Goal: Task Accomplishment & Management: Use online tool/utility

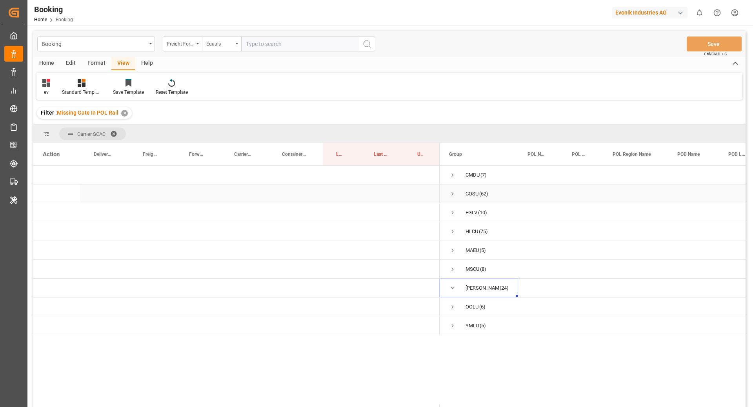
scroll to position [15, 0]
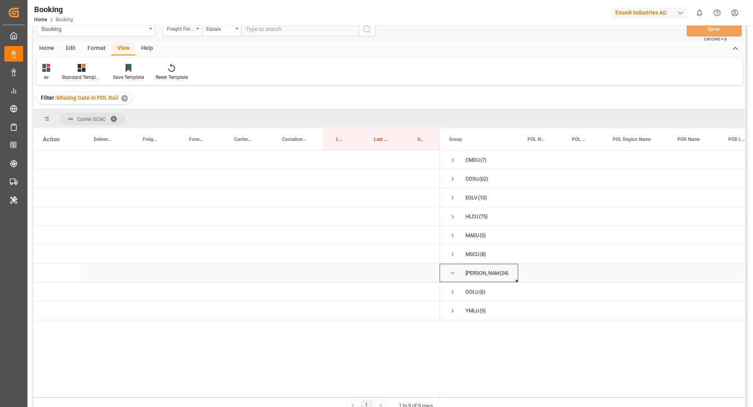
click at [450, 276] on span "Press SPACE to select this row." at bounding box center [452, 273] width 7 height 18
click at [454, 277] on span "Press SPACE to select this row." at bounding box center [452, 273] width 7 height 18
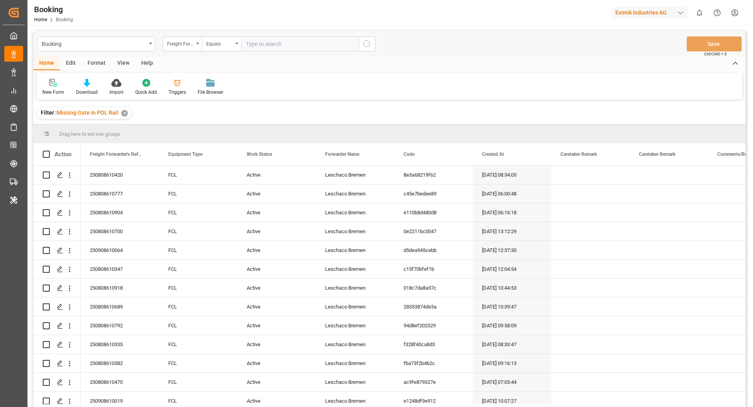
click at [126, 61] on div "View" at bounding box center [123, 63] width 24 height 13
click at [43, 89] on div "Default" at bounding box center [49, 92] width 15 height 7
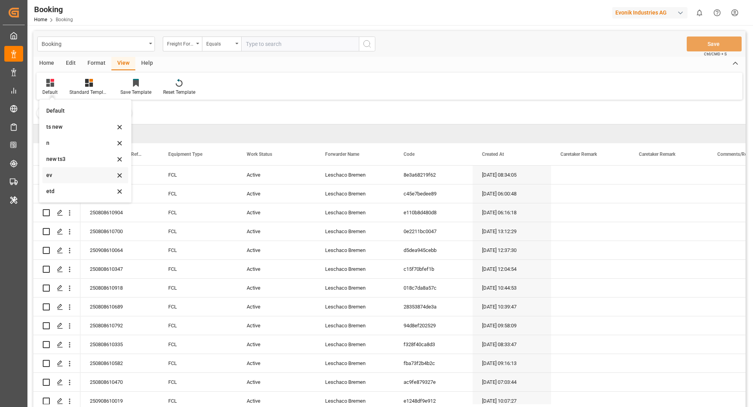
click at [91, 181] on div "ev" at bounding box center [85, 175] width 86 height 16
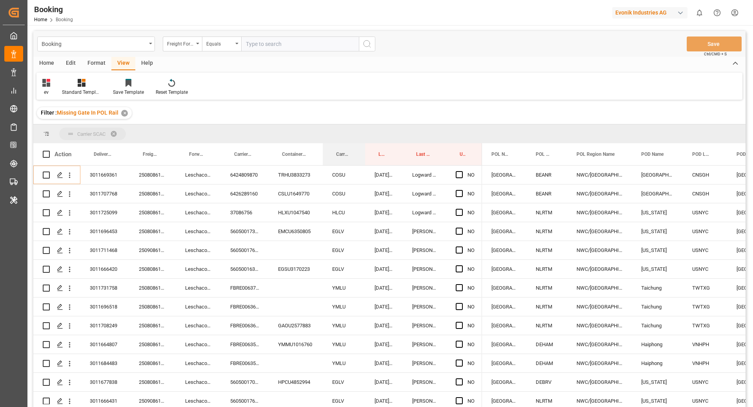
drag, startPoint x: 347, startPoint y: 160, endPoint x: 340, endPoint y: 126, distance: 34.1
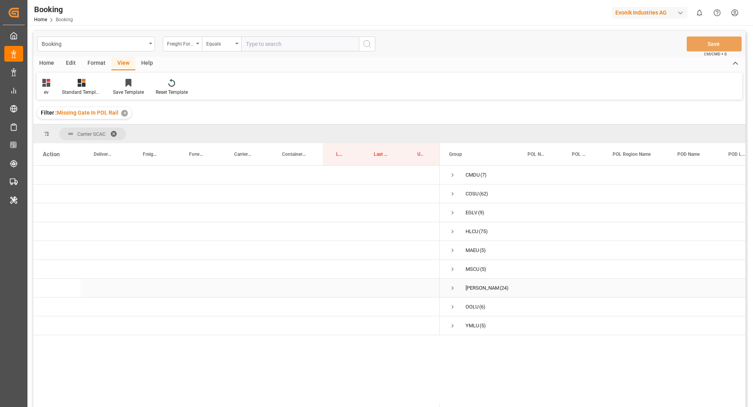
click at [448, 287] on div "ONEY (24)" at bounding box center [479, 288] width 78 height 18
click at [457, 290] on span "ONEY (24)" at bounding box center [479, 288] width 60 height 18
click at [450, 289] on span "Press SPACE to select this row." at bounding box center [452, 287] width 7 height 7
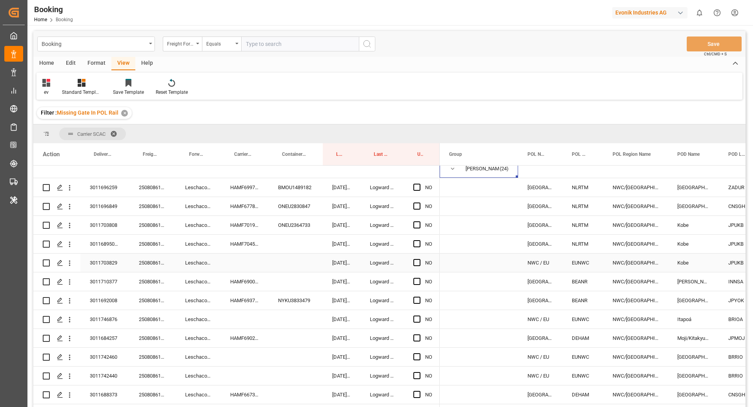
scroll to position [129, 0]
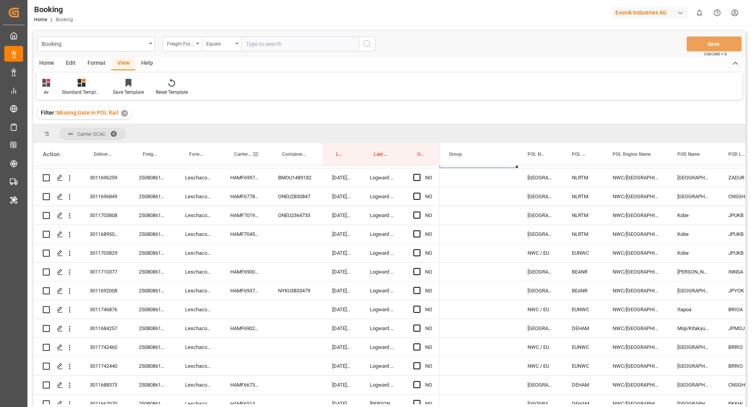
click at [243, 151] on div "Carrier Booking No." at bounding box center [243, 154] width 18 height 22
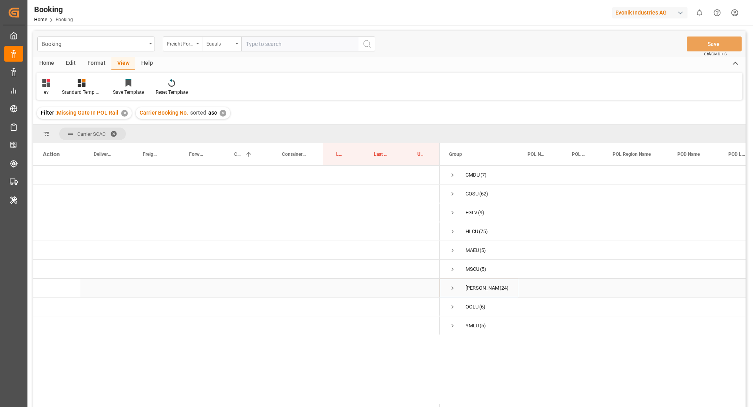
click at [451, 284] on span "Press SPACE to select this row." at bounding box center [452, 287] width 7 height 7
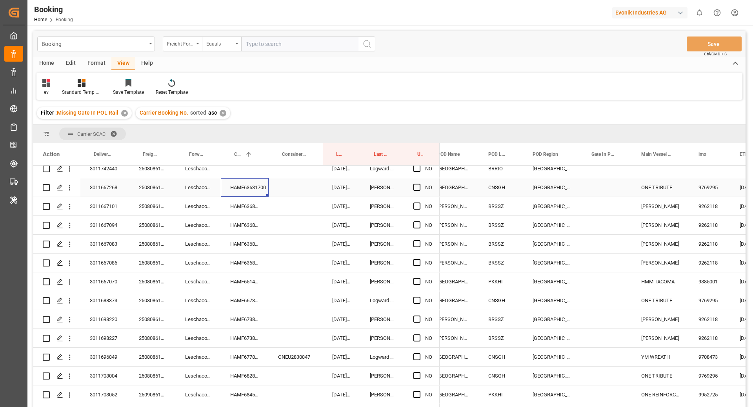
click at [235, 184] on div "HAMF63631700" at bounding box center [245, 187] width 48 height 18
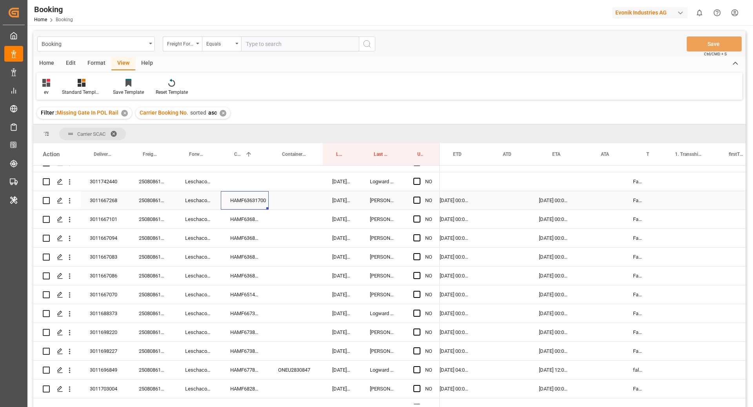
scroll to position [0, 595]
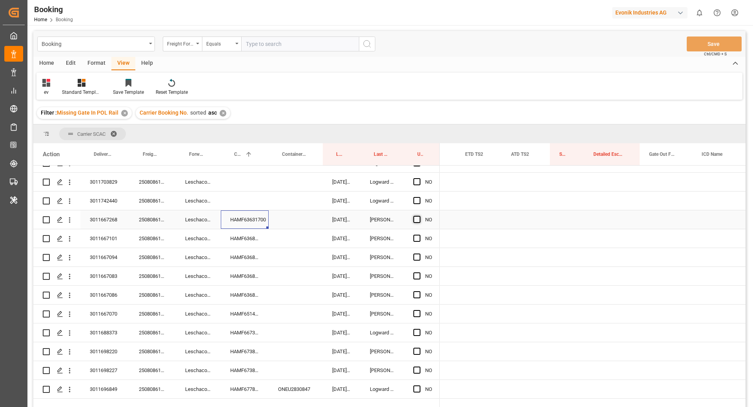
click at [415, 217] on span "Press SPACE to select this row." at bounding box center [417, 219] width 7 height 7
click at [419, 216] on input "Press SPACE to select this row." at bounding box center [419, 216] width 0 height 0
click at [234, 243] on div "HAMF63685900" at bounding box center [245, 238] width 48 height 18
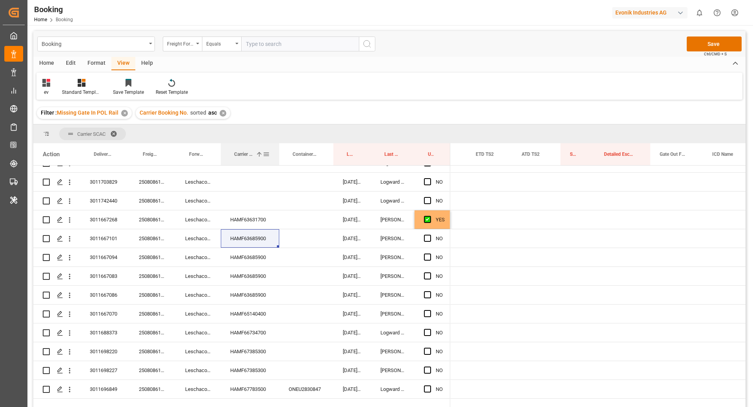
drag, startPoint x: 268, startPoint y: 153, endPoint x: 279, endPoint y: 162, distance: 14.2
click at [279, 154] on div at bounding box center [279, 154] width 3 height 22
click at [425, 294] on span "Press SPACE to select this row." at bounding box center [427, 294] width 7 height 7
click at [430, 291] on input "Press SPACE to select this row." at bounding box center [430, 291] width 0 height 0
click at [425, 237] on span "Press SPACE to select this row." at bounding box center [427, 238] width 7 height 7
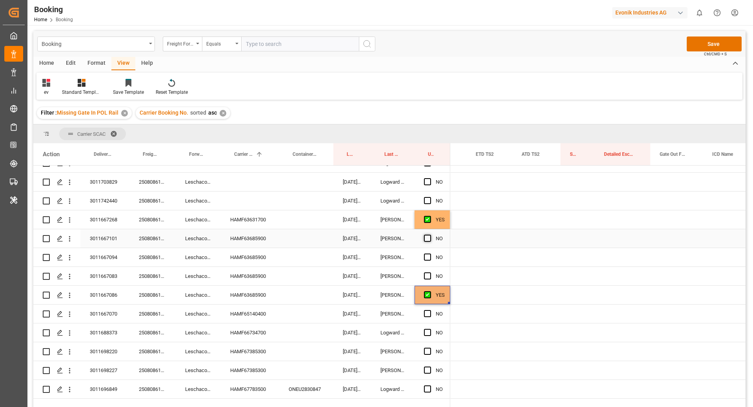
click at [430, 235] on input "Press SPACE to select this row." at bounding box center [430, 235] width 0 height 0
click at [429, 259] on span "Press SPACE to select this row." at bounding box center [427, 256] width 7 height 7
click at [430, 253] on input "Press SPACE to select this row." at bounding box center [430, 253] width 0 height 0
click at [429, 275] on span "Press SPACE to select this row." at bounding box center [427, 275] width 7 height 7
click at [430, 272] on input "Press SPACE to select this row." at bounding box center [430, 272] width 0 height 0
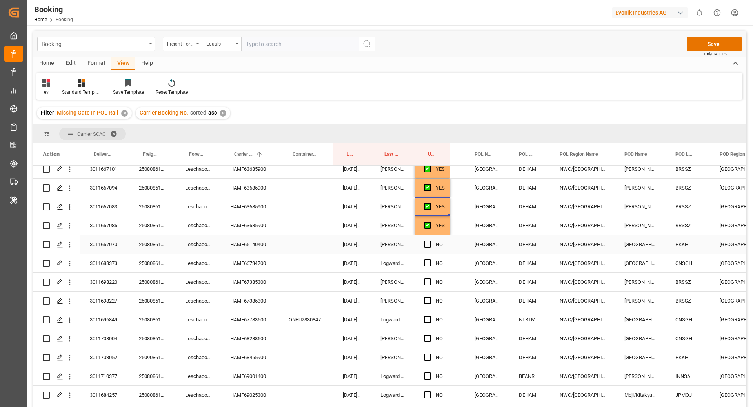
click at [251, 242] on div "HAMF65140400" at bounding box center [250, 244] width 58 height 18
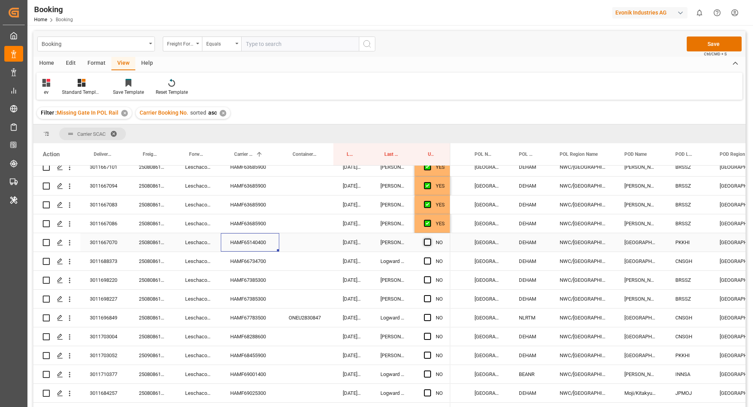
click at [428, 241] on span "Press SPACE to select this row." at bounding box center [427, 242] width 7 height 7
click at [430, 239] on input "Press SPACE to select this row." at bounding box center [430, 239] width 0 height 0
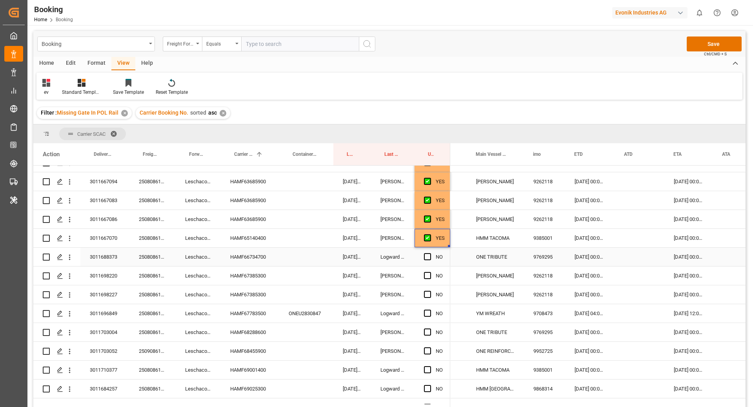
click at [255, 252] on div "HAMF66734700" at bounding box center [250, 257] width 58 height 18
click at [428, 259] on span "Press SPACE to select this row." at bounding box center [427, 256] width 7 height 7
click at [430, 253] on input "Press SPACE to select this row." at bounding box center [430, 253] width 0 height 0
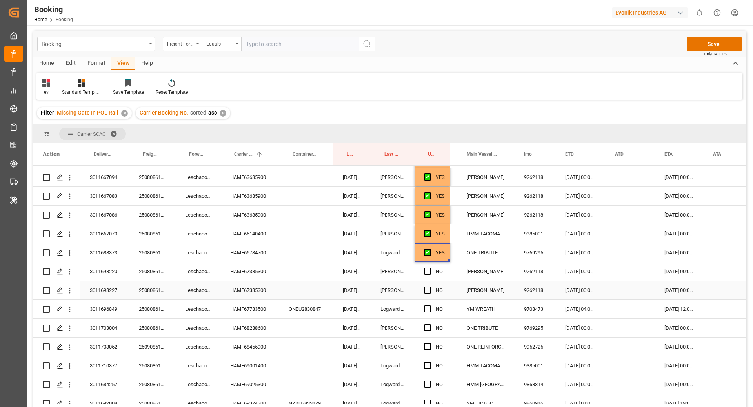
click at [259, 288] on div "HAMF67385300" at bounding box center [250, 290] width 58 height 18
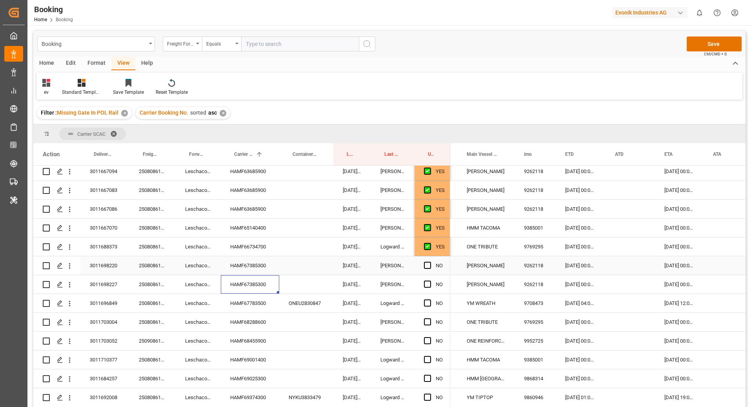
click at [435, 262] on div "Press SPACE to select this row." at bounding box center [430, 266] width 12 height 18
click at [427, 265] on span "Press SPACE to select this row." at bounding box center [427, 265] width 7 height 7
click at [430, 262] on input "Press SPACE to select this row." at bounding box center [430, 262] width 0 height 0
click at [427, 281] on span "Press SPACE to select this row." at bounding box center [427, 284] width 7 height 7
click at [430, 281] on input "Press SPACE to select this row." at bounding box center [430, 281] width 0 height 0
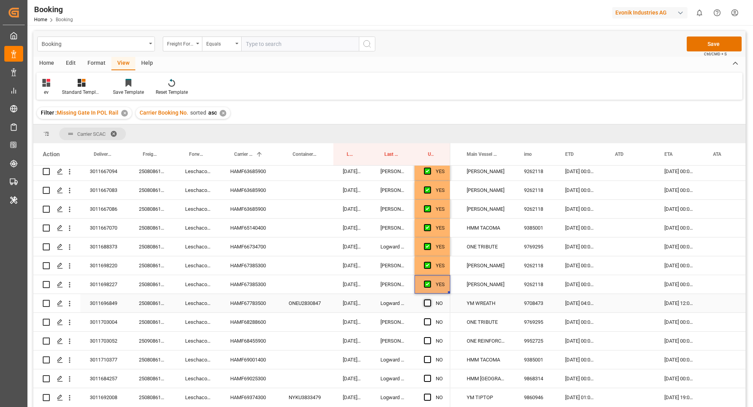
click at [428, 303] on span "Press SPACE to select this row." at bounding box center [427, 302] width 7 height 7
click at [430, 299] on input "Press SPACE to select this row." at bounding box center [430, 299] width 0 height 0
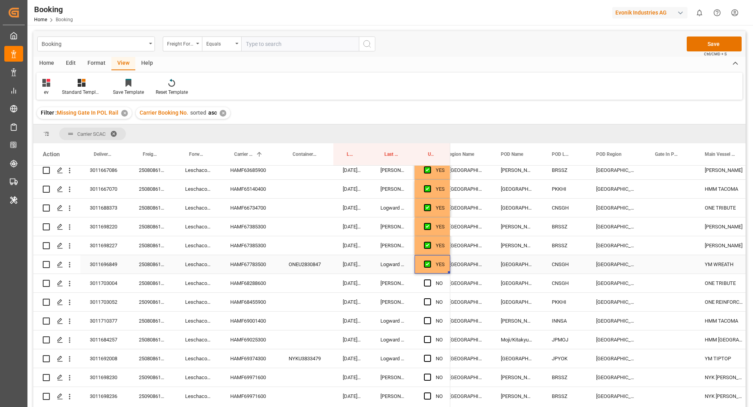
click at [253, 266] on div "HAMF67783500" at bounding box center [250, 264] width 58 height 18
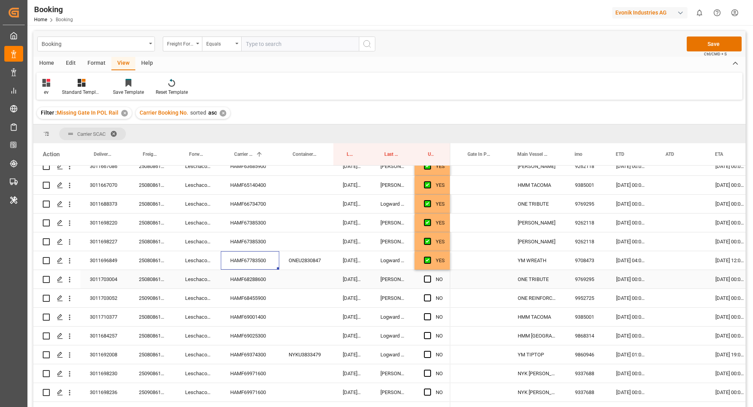
click at [261, 277] on div "HAMF68288600" at bounding box center [250, 279] width 58 height 18
click at [432, 276] on div "Press SPACE to select this row." at bounding box center [430, 279] width 12 height 18
click at [430, 278] on span "Press SPACE to select this row." at bounding box center [427, 278] width 7 height 7
click at [430, 275] on input "Press SPACE to select this row." at bounding box center [430, 275] width 0 height 0
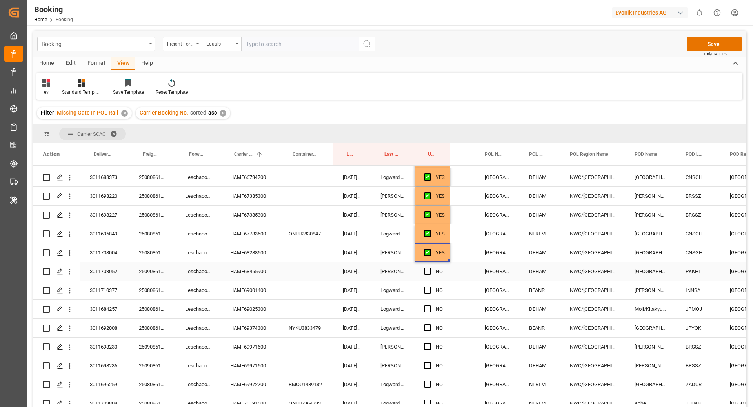
click at [245, 273] on div "HAMF68455900" at bounding box center [250, 271] width 58 height 18
click at [429, 271] on span "Press SPACE to select this row." at bounding box center [427, 271] width 7 height 7
click at [430, 268] on input "Press SPACE to select this row." at bounding box center [430, 268] width 0 height 0
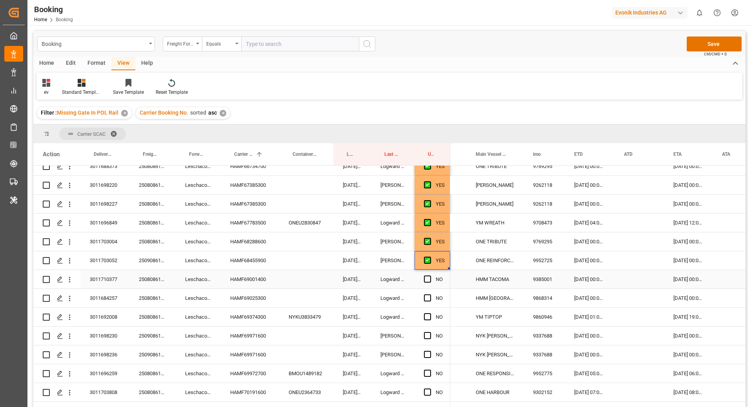
click at [236, 281] on div "HAMF69001400" at bounding box center [250, 279] width 58 height 18
click at [425, 276] on span "Press SPACE to select this row." at bounding box center [427, 278] width 7 height 7
click at [430, 275] on input "Press SPACE to select this row." at bounding box center [430, 275] width 0 height 0
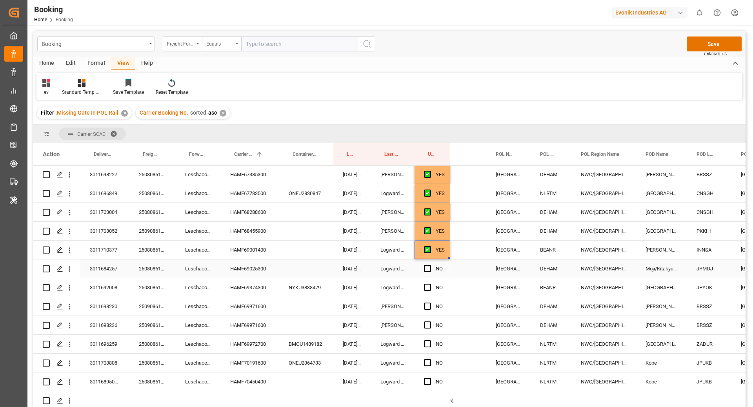
click at [258, 272] on div "HAMF69025300" at bounding box center [250, 268] width 58 height 18
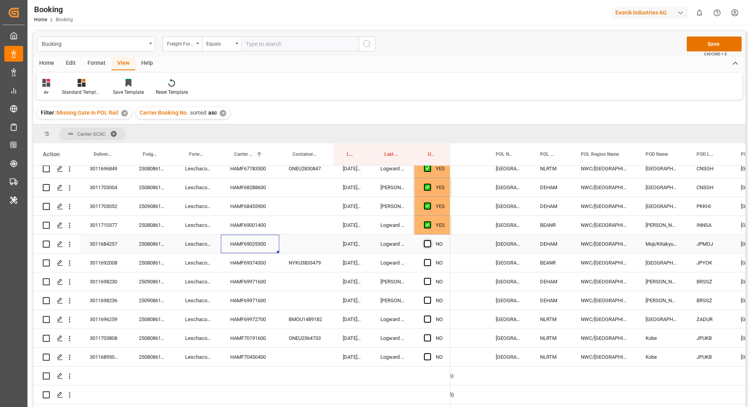
click at [426, 242] on span "Press SPACE to select this row." at bounding box center [427, 243] width 7 height 7
click at [430, 240] on input "Press SPACE to select this row." at bounding box center [430, 240] width 0 height 0
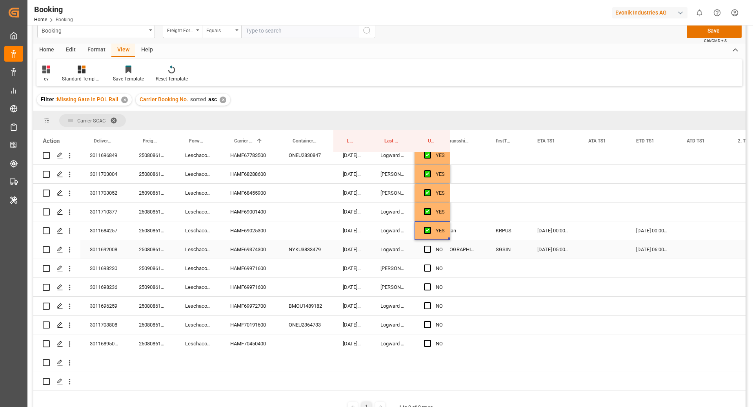
click at [266, 242] on div "HAMF69374300" at bounding box center [250, 249] width 58 height 18
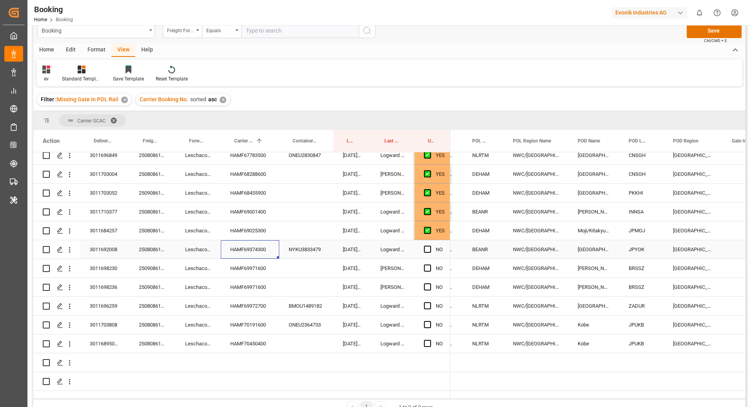
click at [419, 240] on div "NO" at bounding box center [433, 249] width 36 height 18
click at [425, 246] on span "Press SPACE to select this row." at bounding box center [427, 249] width 7 height 7
click at [430, 246] on input "Press SPACE to select this row." at bounding box center [430, 246] width 0 height 0
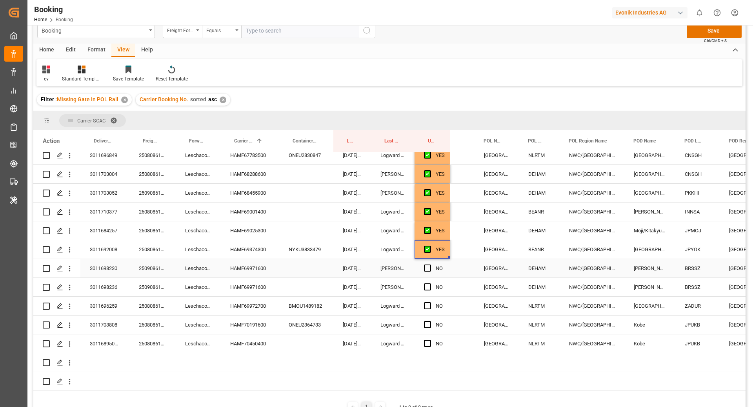
click at [257, 263] on div "HAMF69971600" at bounding box center [250, 268] width 58 height 18
click at [427, 264] on span "Press SPACE to select this row." at bounding box center [427, 267] width 7 height 7
click at [430, 264] on input "Press SPACE to select this row." at bounding box center [430, 264] width 0 height 0
click at [428, 283] on span "Press SPACE to select this row." at bounding box center [427, 286] width 7 height 7
click at [430, 283] on input "Press SPACE to select this row." at bounding box center [430, 283] width 0 height 0
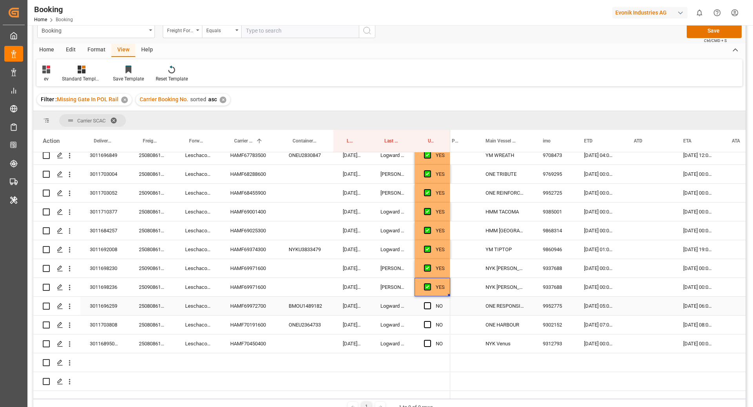
click at [253, 303] on div "HAMF69972700" at bounding box center [250, 306] width 58 height 18
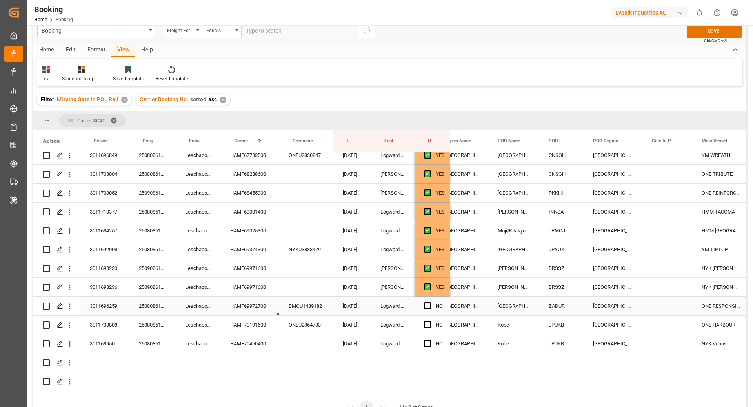
click at [426, 302] on span "Press SPACE to select this row." at bounding box center [427, 305] width 7 height 7
click at [430, 302] on input "Press SPACE to select this row." at bounding box center [430, 302] width 0 height 0
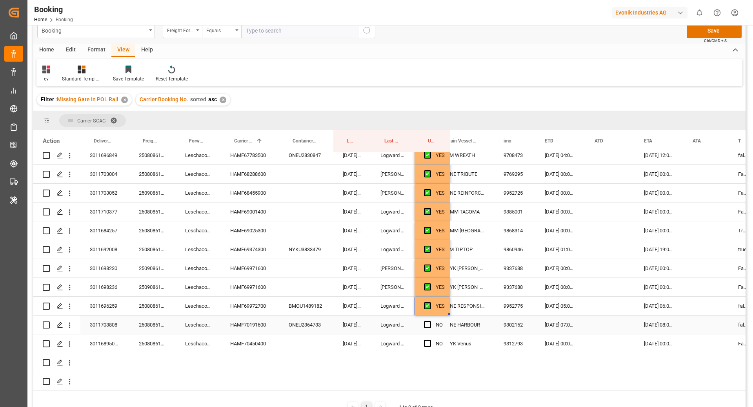
click at [237, 318] on div "HAMF70191600" at bounding box center [250, 324] width 58 height 18
click at [429, 321] on span "Press SPACE to select this row." at bounding box center [427, 324] width 7 height 7
click at [430, 321] on input "Press SPACE to select this row." at bounding box center [430, 321] width 0 height 0
click at [226, 334] on div "HAMF70450400" at bounding box center [250, 343] width 58 height 18
click at [429, 340] on span "Press SPACE to select this row." at bounding box center [427, 343] width 7 height 7
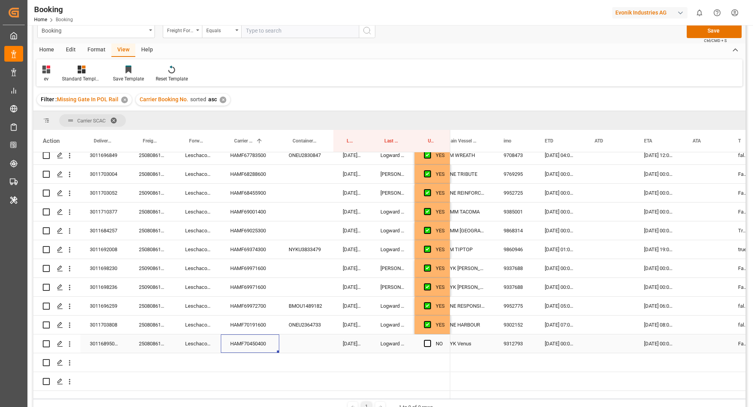
click at [430, 340] on input "Press SPACE to select this row." at bounding box center [430, 340] width 0 height 0
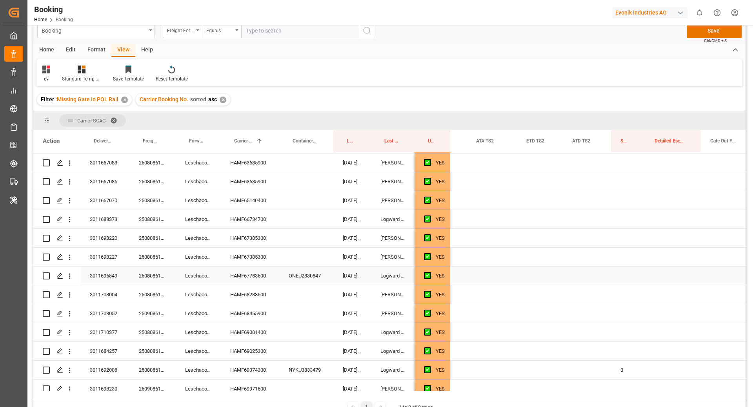
click at [622, 279] on div "Press SPACE to select this row." at bounding box center [628, 275] width 34 height 18
type input "0"
click at [675, 281] on div "Press SPACE to select this row." at bounding box center [673, 275] width 56 height 18
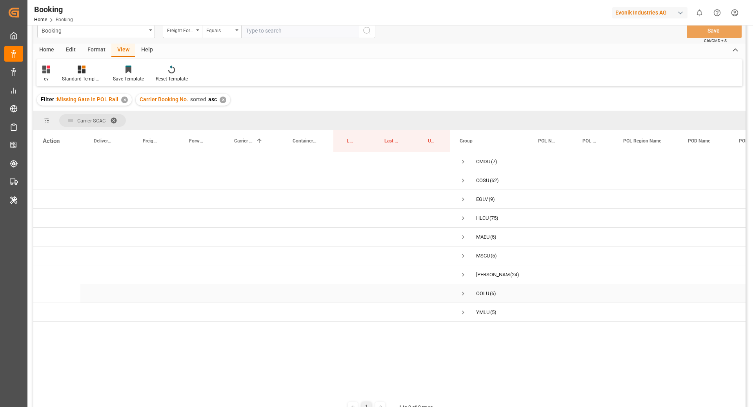
click at [464, 293] on span "Press SPACE to select this row." at bounding box center [463, 293] width 7 height 7
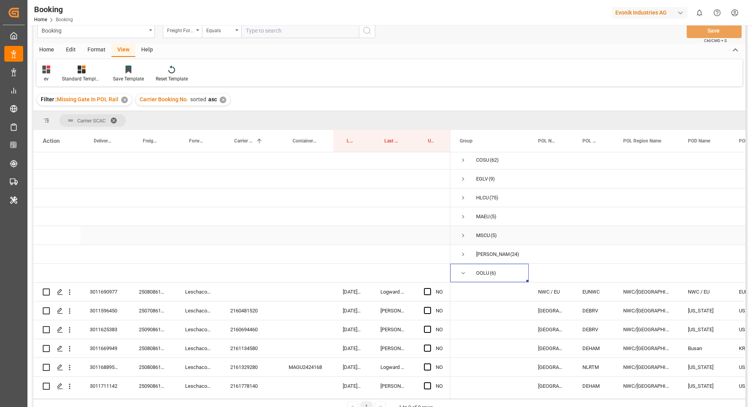
scroll to position [51, 0]
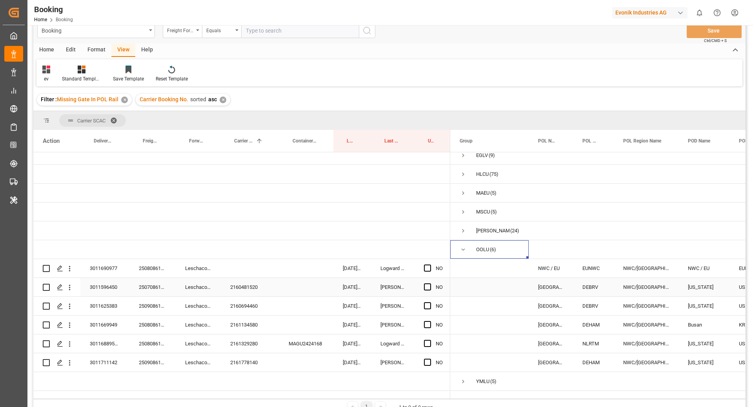
click at [261, 284] on div "2160481520" at bounding box center [250, 287] width 58 height 18
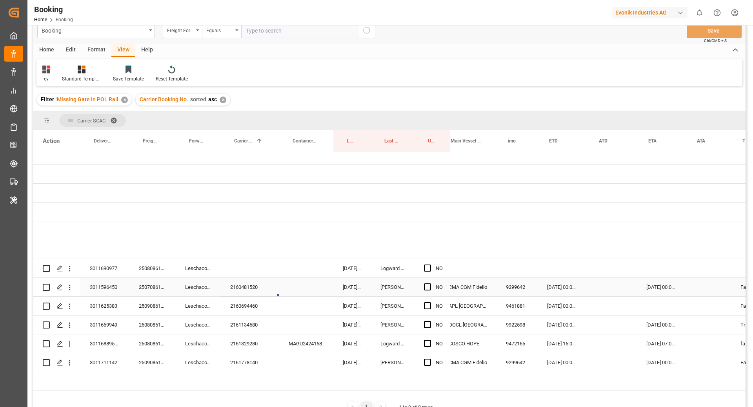
scroll to position [0, 441]
click at [432, 278] on div "Press SPACE to select this row." at bounding box center [430, 287] width 12 height 18
click at [427, 283] on span "Press SPACE to select this row." at bounding box center [427, 286] width 7 height 7
click at [430, 283] on input "Press SPACE to select this row." at bounding box center [430, 283] width 0 height 0
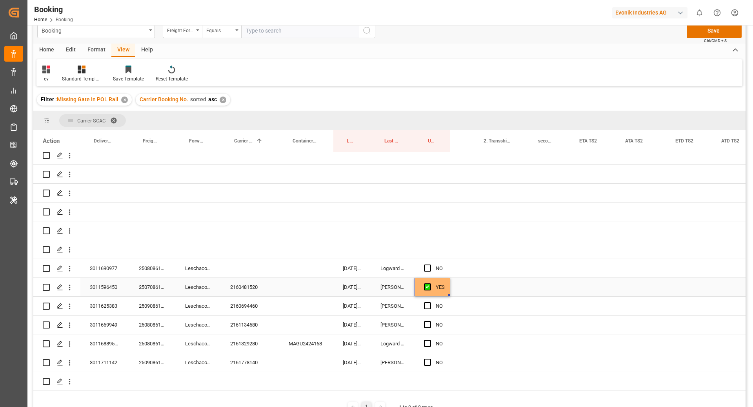
scroll to position [0, 0]
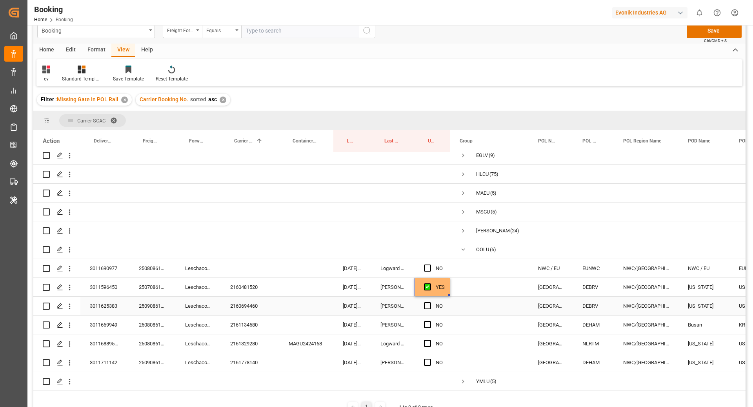
click at [233, 297] on div "2160694460" at bounding box center [250, 306] width 58 height 18
click at [70, 302] on icon "open menu" at bounding box center [70, 306] width 8 height 8
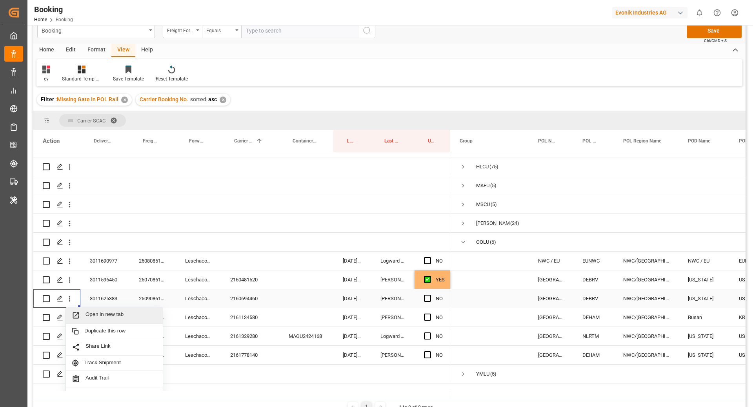
click at [113, 315] on span "Open in new tab" at bounding box center [121, 315] width 71 height 8
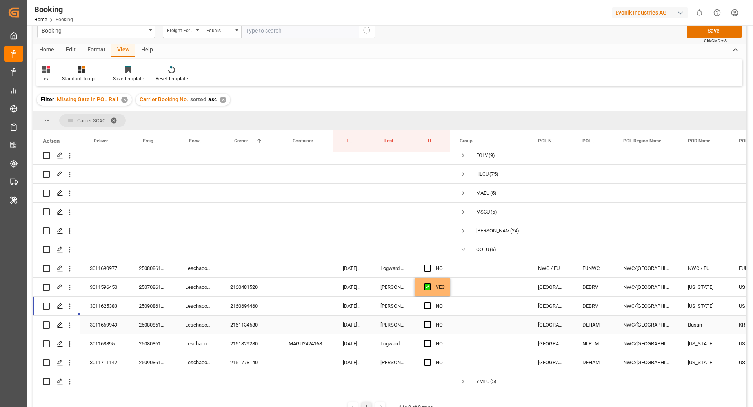
click at [250, 320] on div "2161134580" at bounding box center [250, 324] width 58 height 18
click at [70, 302] on icon "open menu" at bounding box center [70, 306] width 8 height 8
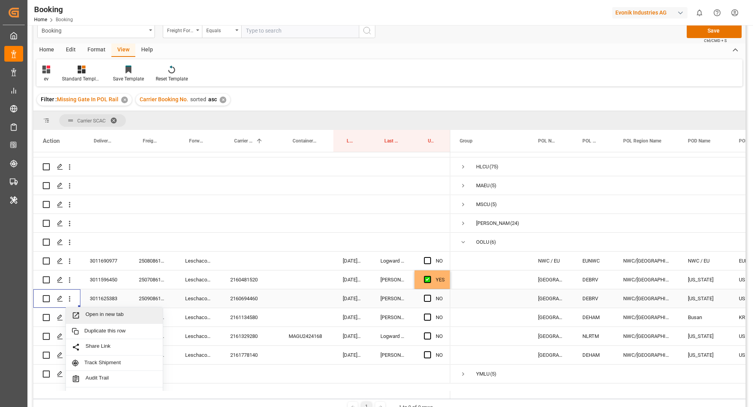
click at [102, 315] on span "Open in new tab" at bounding box center [121, 315] width 71 height 8
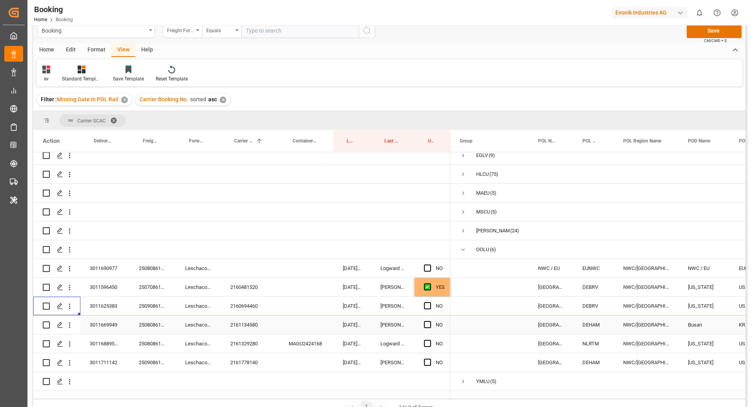
click at [238, 321] on div "2161134580" at bounding box center [250, 324] width 58 height 18
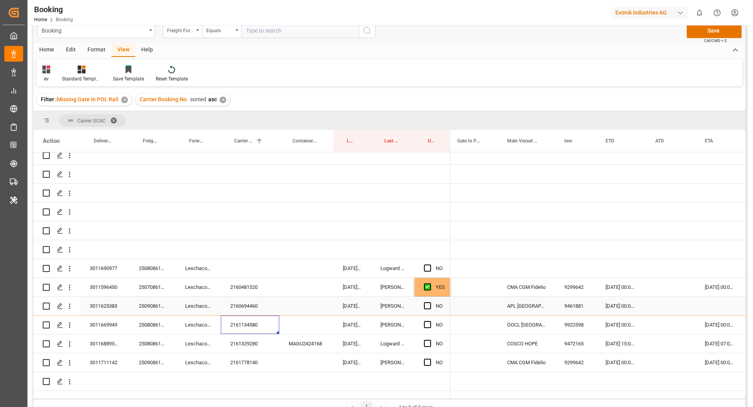
scroll to position [0, 418]
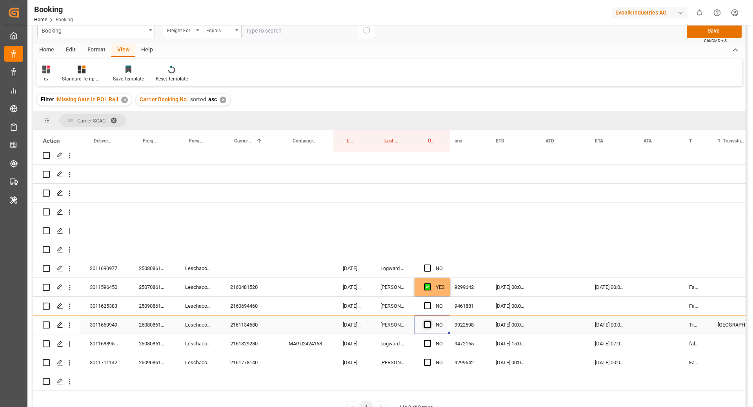
click at [429, 321] on span "Press SPACE to select this row." at bounding box center [427, 324] width 7 height 7
click at [430, 321] on input "Press SPACE to select this row." at bounding box center [430, 321] width 0 height 0
click at [234, 337] on div "2161329280" at bounding box center [250, 343] width 58 height 18
click at [305, 336] on div "MAGU2424168" at bounding box center [306, 343] width 54 height 18
click at [429, 340] on span "Press SPACE to select this row." at bounding box center [427, 343] width 7 height 7
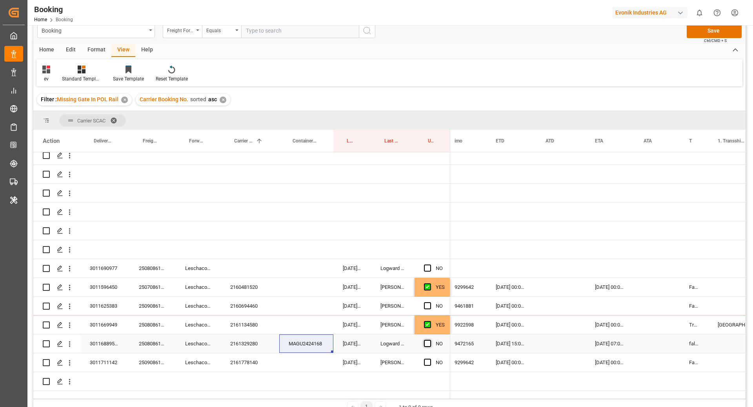
click at [430, 340] on input "Press SPACE to select this row." at bounding box center [430, 340] width 0 height 0
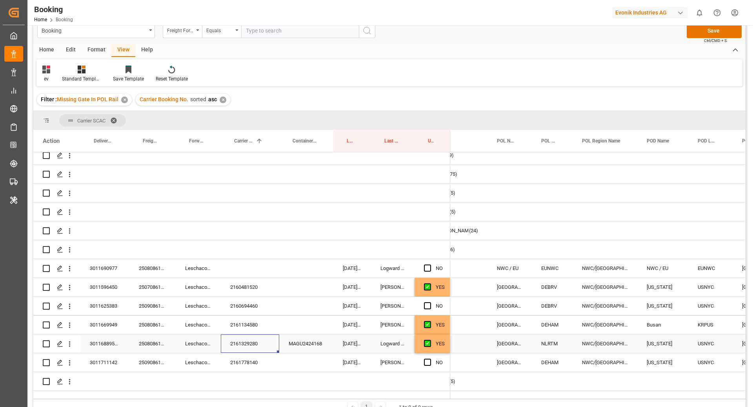
click at [251, 334] on div "2161329280" at bounding box center [250, 343] width 58 height 18
click at [230, 354] on div "2161778140" at bounding box center [250, 362] width 58 height 18
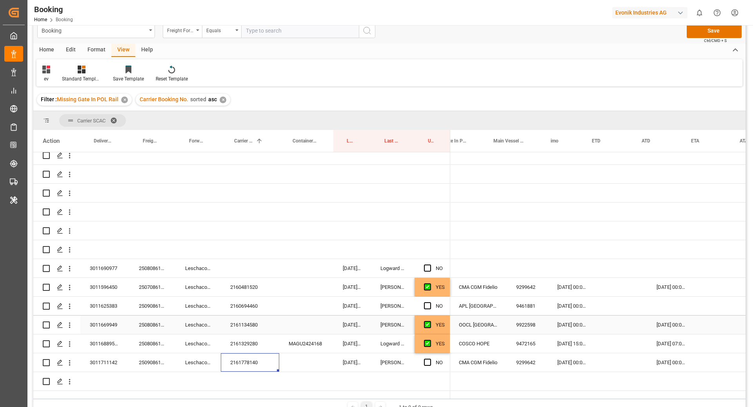
scroll to position [0, 436]
click at [424, 359] on span "Press SPACE to select this row." at bounding box center [427, 362] width 7 height 7
click at [430, 359] on input "Press SPACE to select this row." at bounding box center [430, 359] width 0 height 0
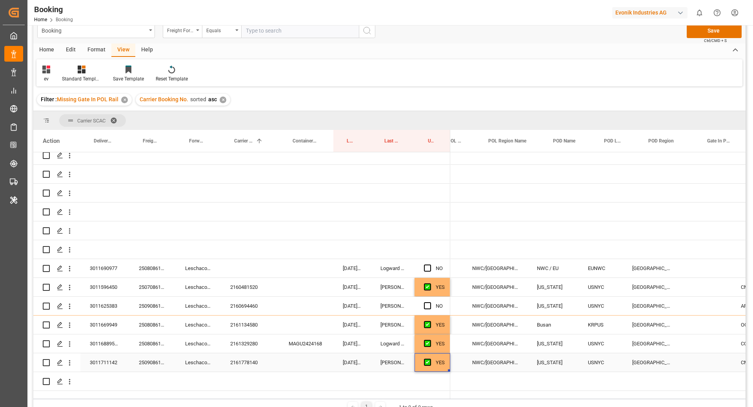
scroll to position [0, 133]
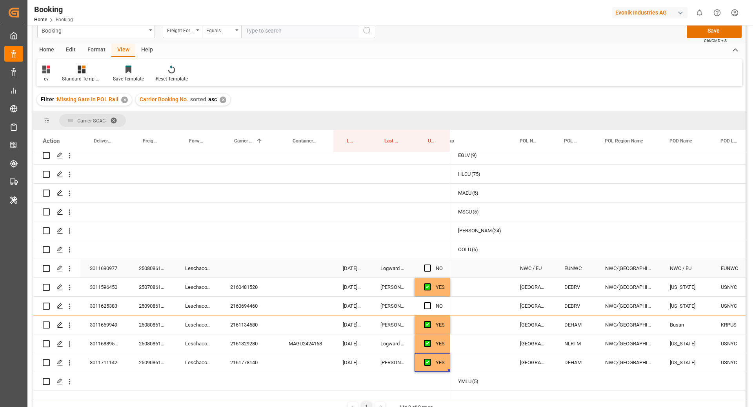
click at [145, 259] on div "250808610665" at bounding box center [152, 268] width 46 height 18
click at [69, 264] on icon "open menu" at bounding box center [70, 268] width 8 height 8
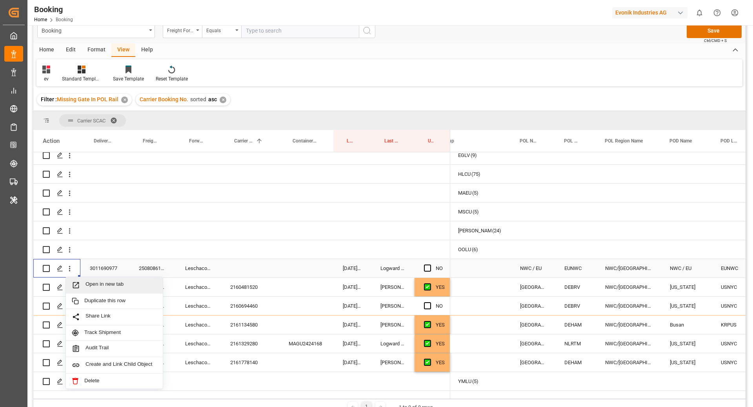
click at [108, 281] on span "Open in new tab" at bounding box center [121, 285] width 71 height 8
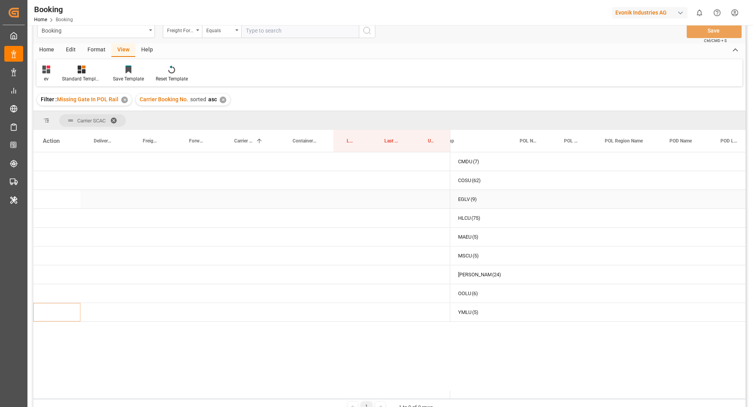
scroll to position [0, 0]
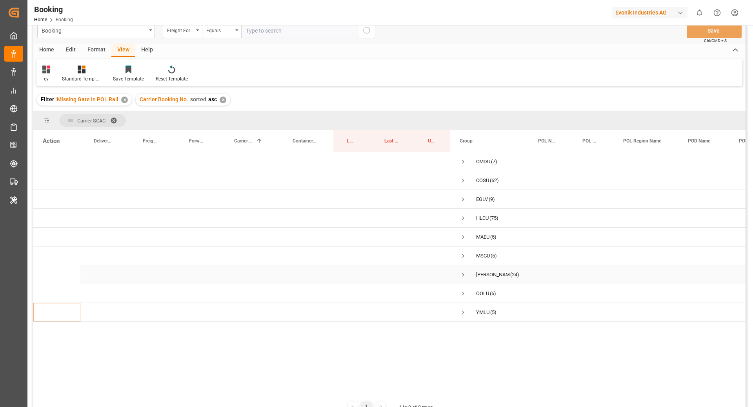
drag, startPoint x: 455, startPoint y: 276, endPoint x: 464, endPoint y: 277, distance: 8.7
click at [455, 276] on div "ONEY (24)" at bounding box center [489, 274] width 78 height 18
click at [459, 273] on div "ONEY (24)" at bounding box center [489, 274] width 78 height 18
click at [461, 274] on span "Press SPACE to select this row." at bounding box center [463, 274] width 7 height 7
click at [465, 279] on span "Press SPACE to select this row." at bounding box center [463, 275] width 7 height 18
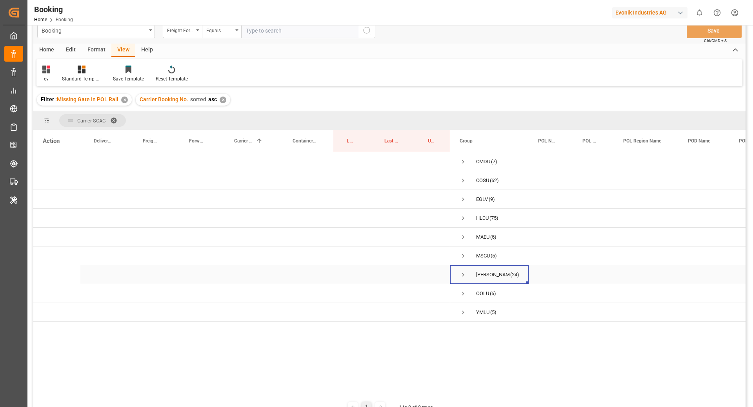
click at [464, 277] on span "Press SPACE to select this row." at bounding box center [463, 274] width 7 height 7
click at [464, 275] on span "Press SPACE to select this row." at bounding box center [463, 274] width 7 height 7
click at [458, 275] on div "ONEY (24)" at bounding box center [489, 274] width 78 height 18
click at [464, 274] on span "Press SPACE to select this row." at bounding box center [463, 274] width 7 height 7
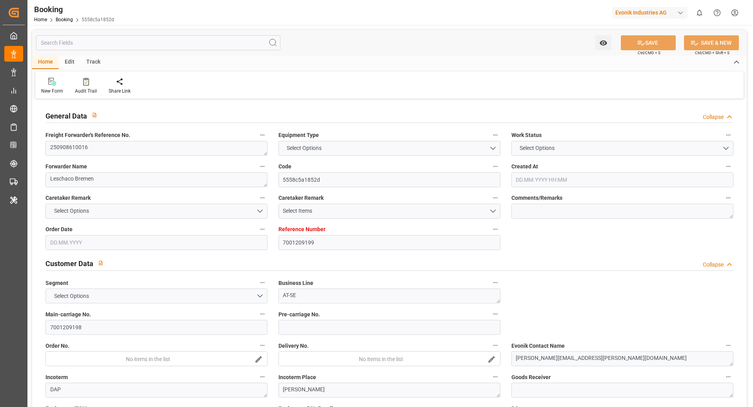
type textarea "250908610016"
type textarea "Leschaco Bremen"
type input "5558c5a1852d"
type input "7001209199"
type textarea "AT-SE"
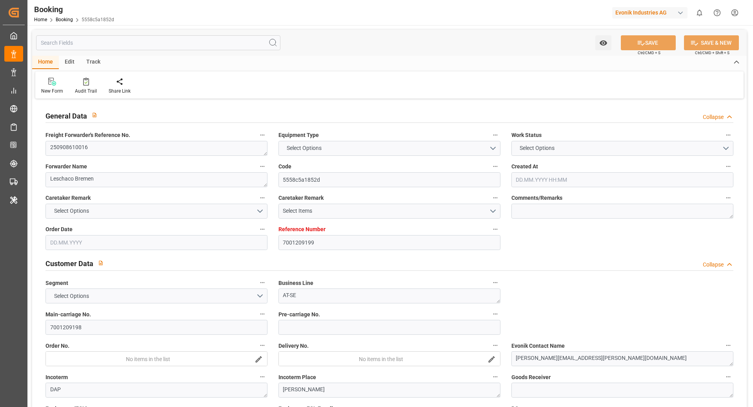
type input "7001209198"
type textarea "clara.cabrera@evonik.com"
type textarea "DAP"
type textarea "ADDISON"
type textarea "3"
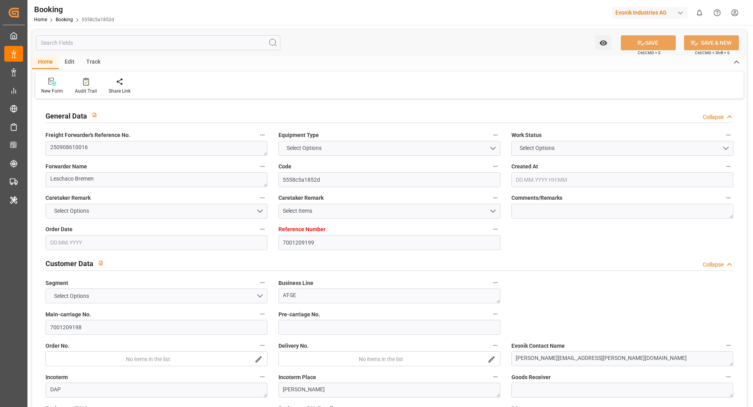
type textarea "[GEOGRAPHIC_DATA]"
type input "APL LE HAVRE"
type input "OOLU"
type textarea "2160694460"
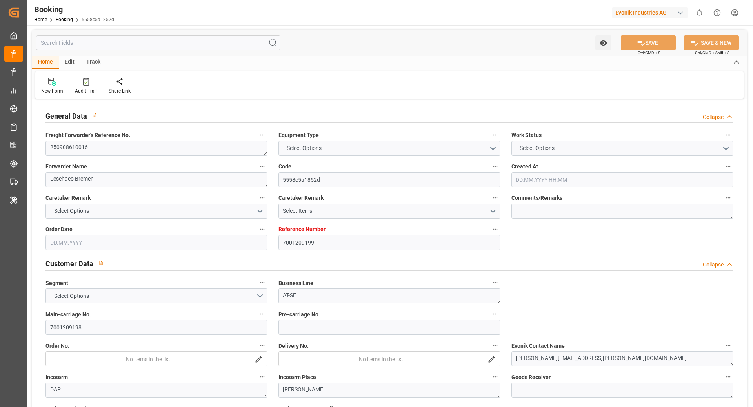
type input "[GEOGRAPHIC_DATA]"
type input "New York"
type textarea "vesselName etd [PERSON_NAME]"
type textarea "INPUT_Evonik_Seeburger_IFTMIN_1002979394_20250722101225186.edi"
type textarea "NWC/UK North West Continent / UK_USNYC_OOLU_AT-SE"
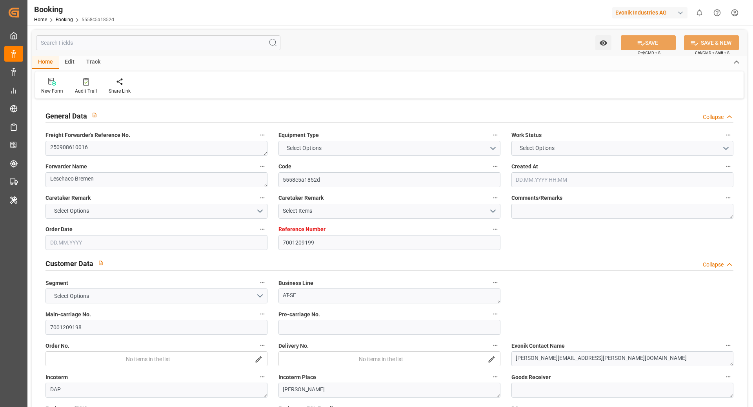
type textarea "INPUT_Evonik_Seeburger_IFTMIN_1002910393_20250701070605723.edi,INPUT_Evonik_See…"
type textarea "1002979394"
type textarea "Gagan Prakash"
type textarea "businessDivision-businessLine-"
type textarea "IFTSTA"
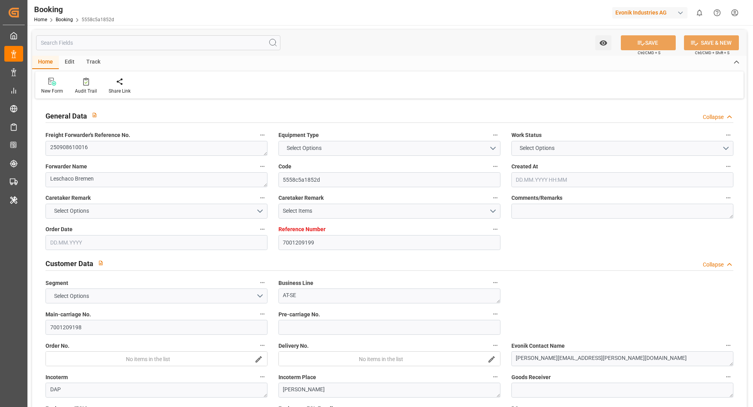
type textarea "a011t00000LcJC5AAN"
type textarea "No"
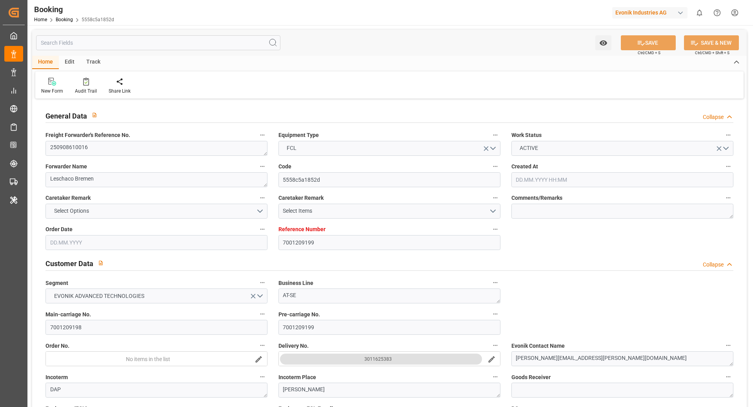
type input "7001209199"
type input "9461881"
type input "OOCL"
type input "Orient Overseas Container Line Ltd"
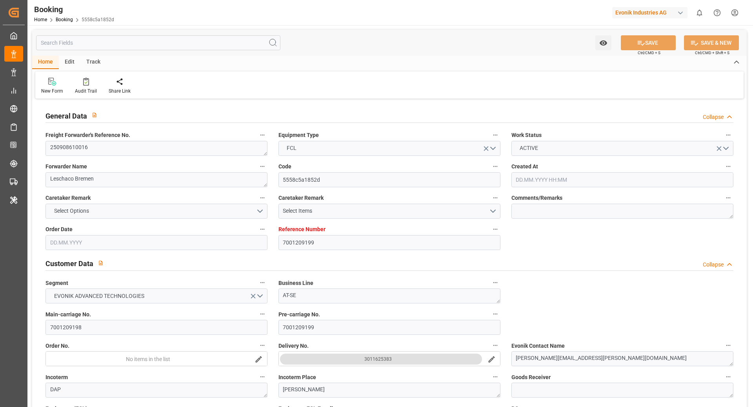
type input "DEBRV"
type input "USNYC"
type input "01.07.2025 05:06"
type input "01.07.2025"
type input "25.08.2025"
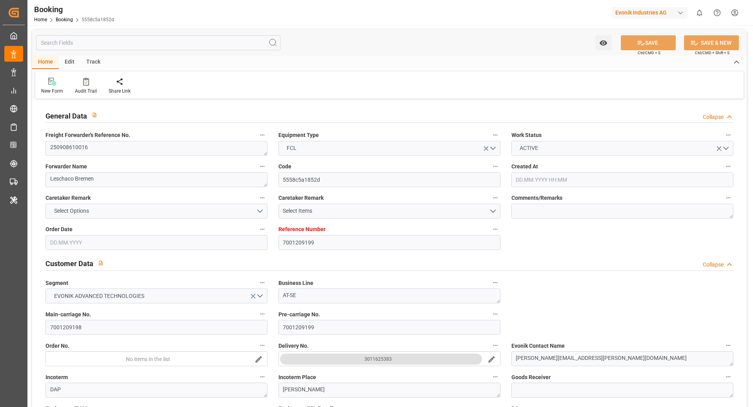
type input "[DATE]"
type input "21.07.2025"
type input "22.07.2025"
type input "30.08.2025 00:00"
type input "02.08.2025 00:00"
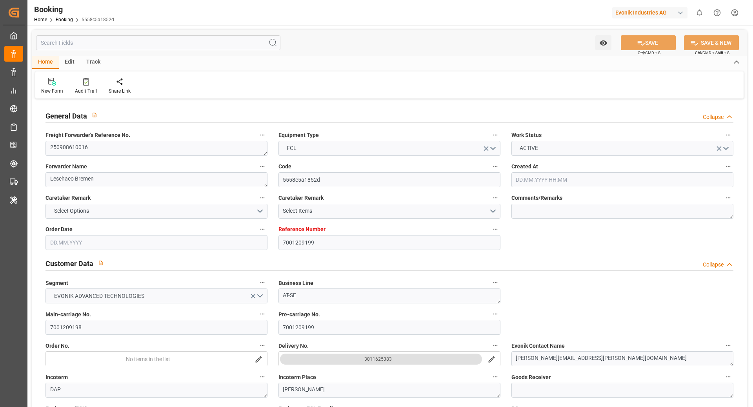
type input "13.08.2025 00:00"
type input "22.07.2025"
type input "13.08.2025 07:28"
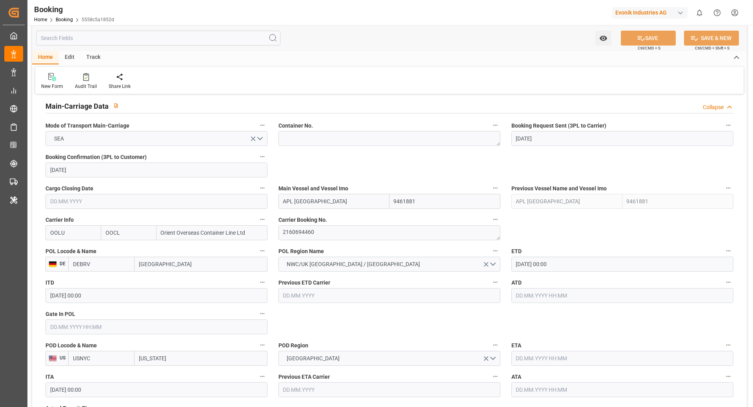
scroll to position [485, 0]
click at [371, 231] on textarea "2160694460" at bounding box center [390, 231] width 222 height 15
click at [88, 75] on div at bounding box center [86, 77] width 22 height 8
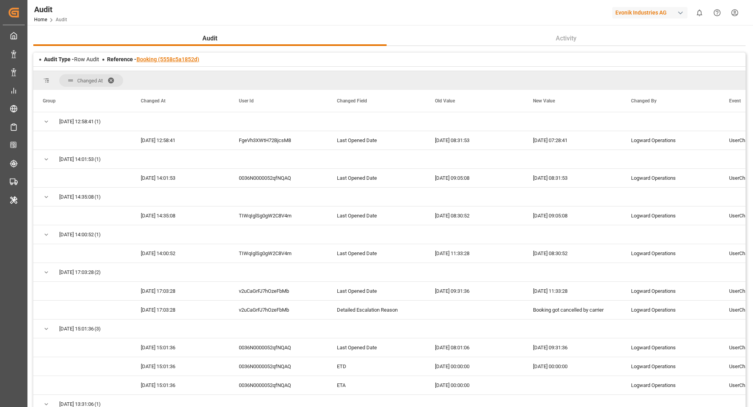
click at [155, 57] on link "Booking (5558c5a1852d)" at bounding box center [168, 59] width 63 height 6
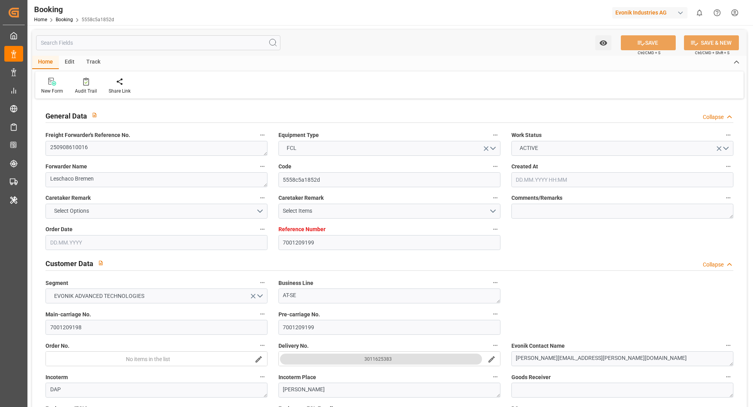
type input "7001209199"
type input "9461881"
type input "OOCL"
type input "Orient Overseas Container Line Ltd"
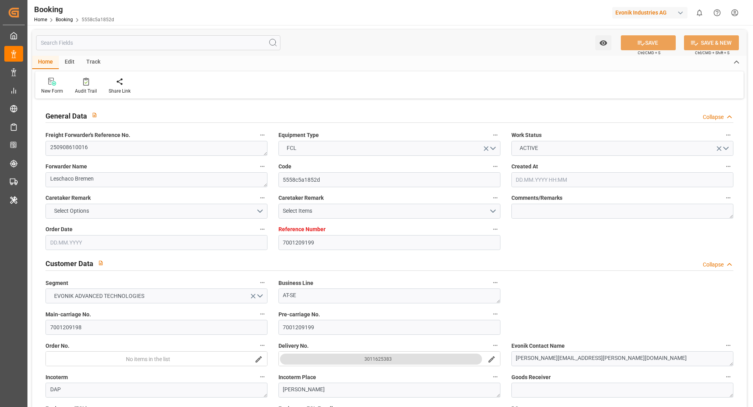
type input "DEBRV"
type input "USNYC"
type input "01.07.2025 05:06"
type input "01.07.2025"
type input "25.08.2025"
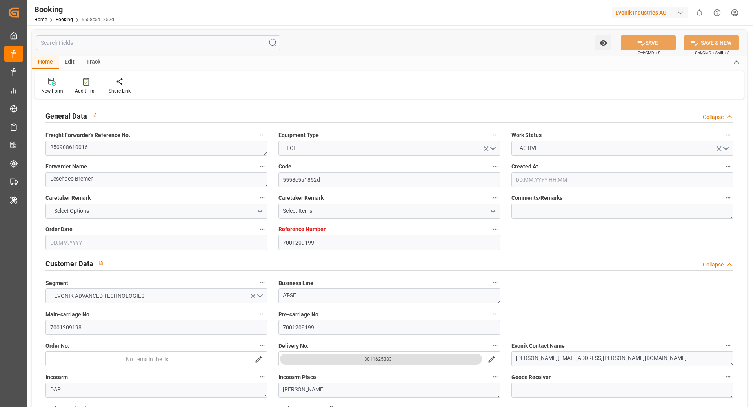
type input "[DATE]"
type input "21.07.2025"
type input "22.07.2025"
type input "30.08.2025 00:00"
type input "02.08.2025 00:00"
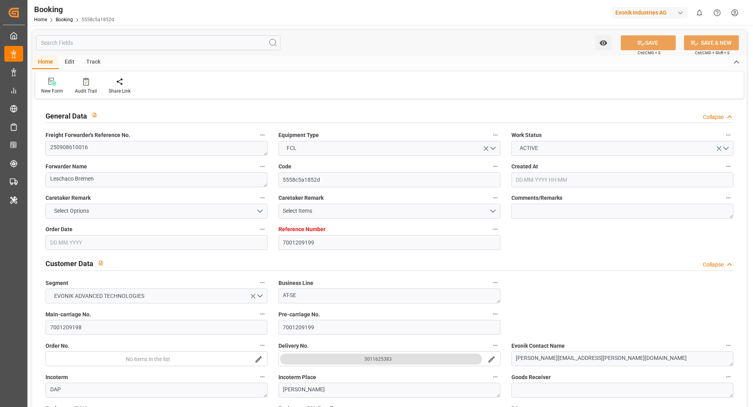
type input "13.08.2025 00:00"
type input "22.07.2025"
type input "13.08.2025 07:28"
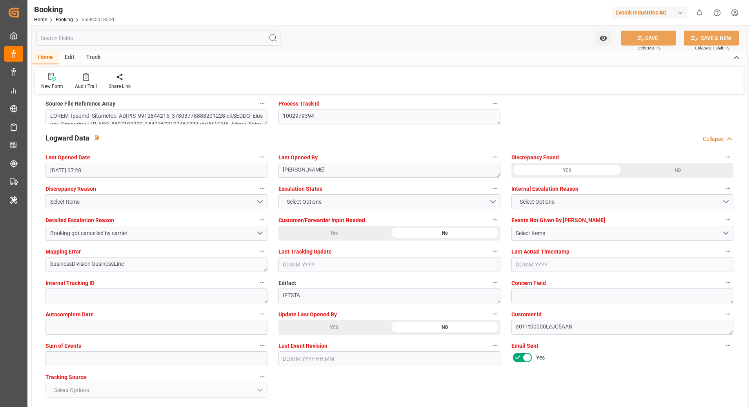
scroll to position [1387, 0]
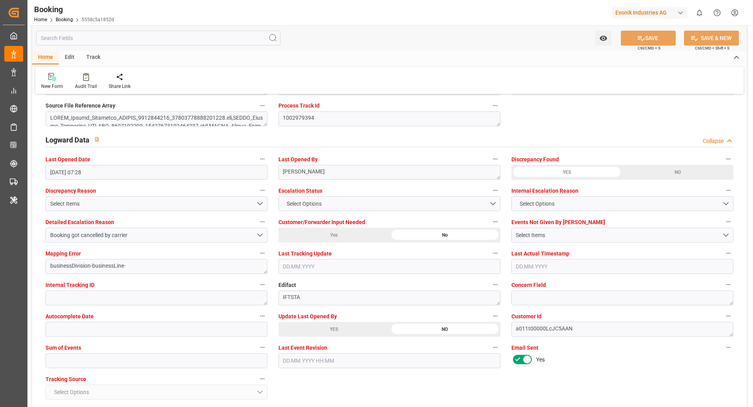
click at [157, 32] on div "YES" at bounding box center [101, 24] width 111 height 15
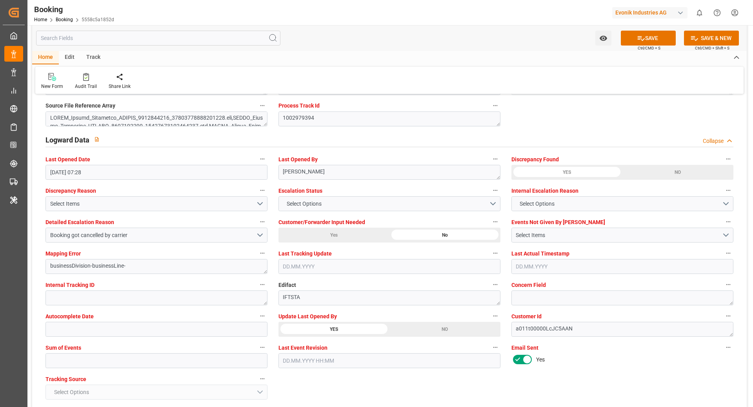
click at [639, 38] on icon at bounding box center [641, 38] width 8 height 8
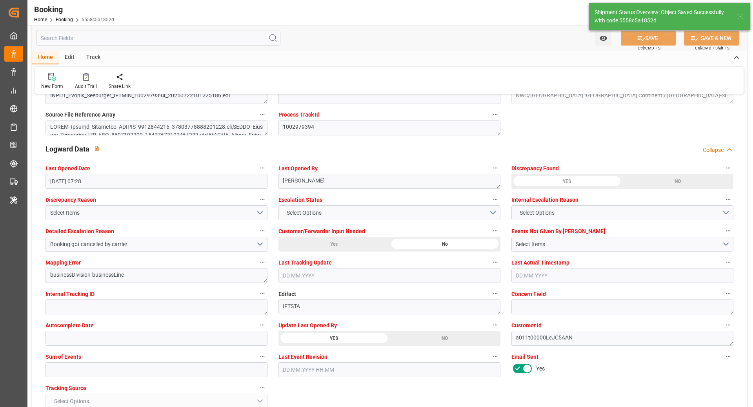
type textarea "Ruchika Prithwani"
type input "14.08.2025 07:22"
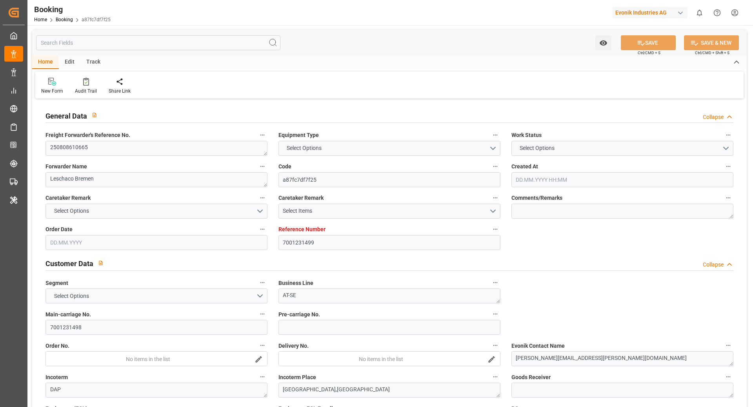
type input "7001231499"
type input "OOCL"
type input "Orient Overseas Container Line Ltd"
type input "EUNWC"
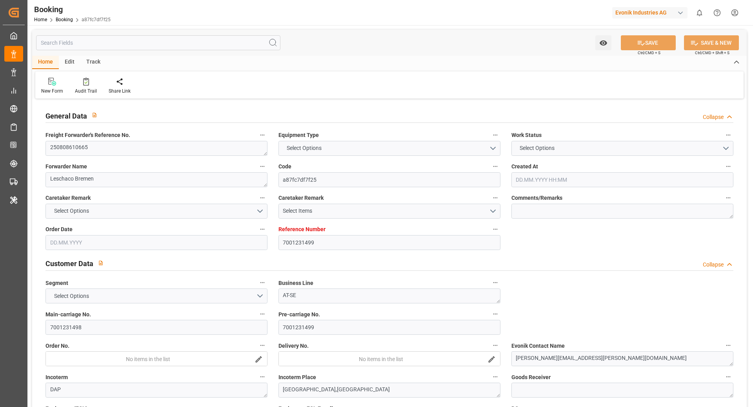
type input "[DATE] 11:00"
type input "[DATE]"
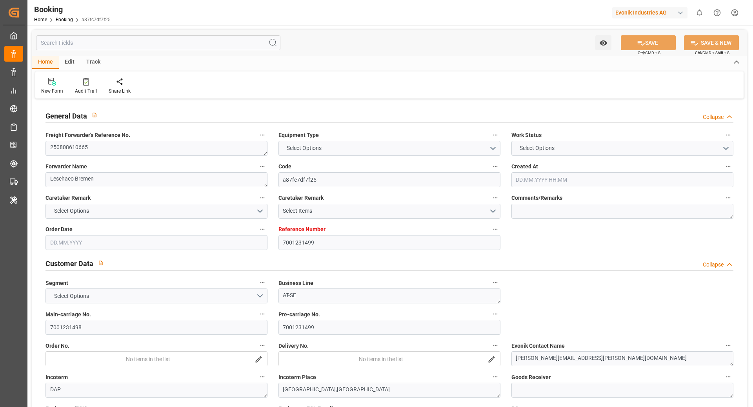
type input "[DATE]"
type input "[DATE] 11:44"
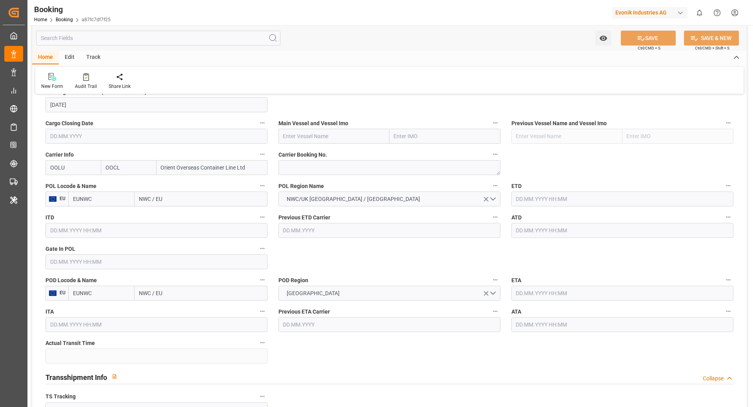
scroll to position [550, 0]
click at [89, 200] on input "EUNWC" at bounding box center [101, 197] width 66 height 15
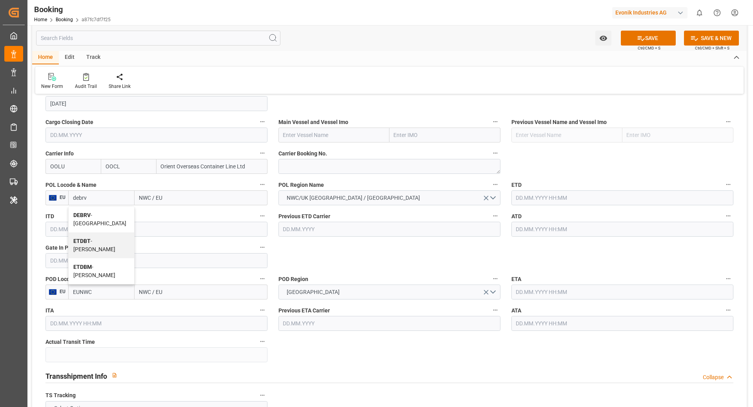
drag, startPoint x: 107, startPoint y: 216, endPoint x: 134, endPoint y: 295, distance: 83.5
click at [107, 216] on span "DEBRV - Bremerhaven" at bounding box center [99, 219] width 53 height 15
type input "DEBRV"
type input "[GEOGRAPHIC_DATA]"
type input "DEBRV"
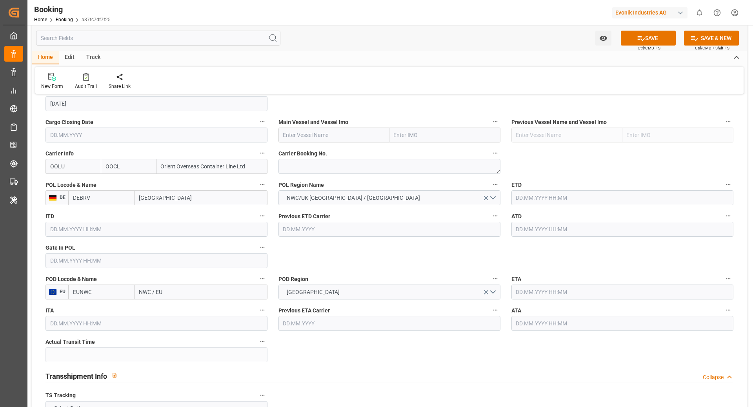
click at [140, 293] on input "NWC / EU" at bounding box center [201, 291] width 133 height 15
click at [179, 291] on input "NWC / EU" at bounding box center [201, 291] width 133 height 15
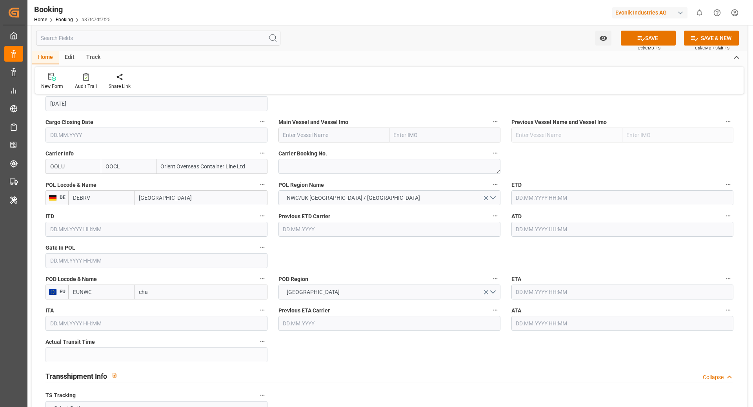
type input "char"
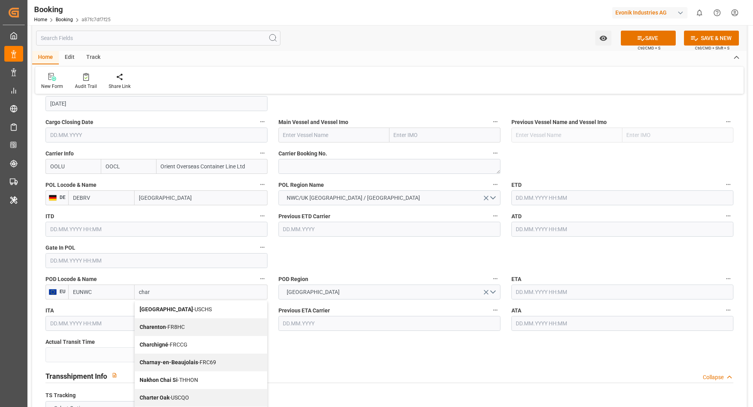
click at [181, 312] on div "Charleston - USCHS" at bounding box center [201, 310] width 132 height 18
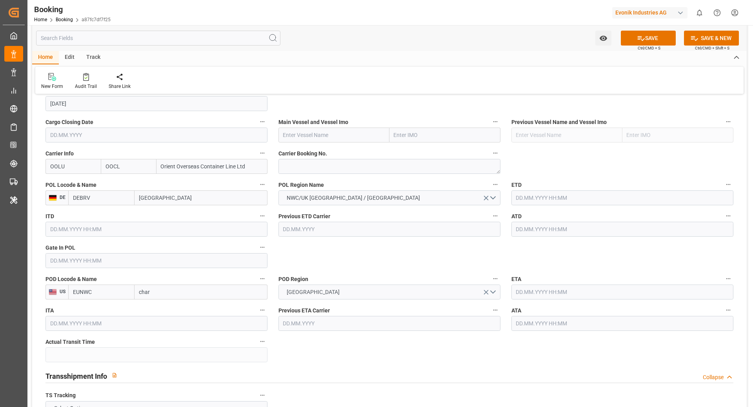
type input "USCHS"
type input "Charleston"
click at [315, 161] on textarea at bounding box center [390, 166] width 222 height 15
paste textarea "2161787710"
type textarea "2161787710"
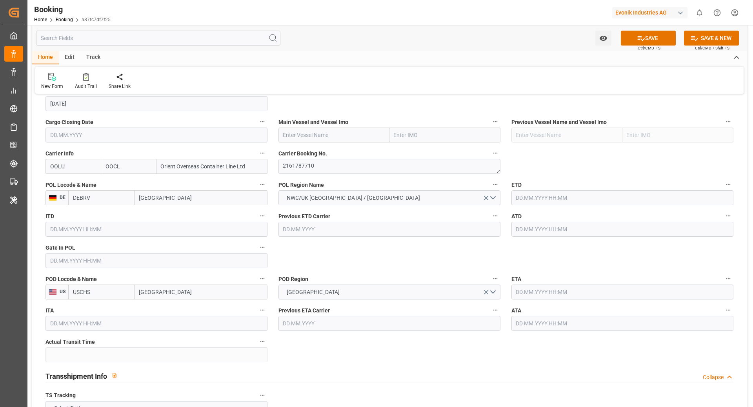
click at [299, 132] on input "text" at bounding box center [334, 135] width 111 height 15
paste input "ONE TRITON"
type input "ONE TRITON"
click at [307, 153] on b "ONE TRITON" at bounding box center [300, 152] width 32 height 6
type input "9356713"
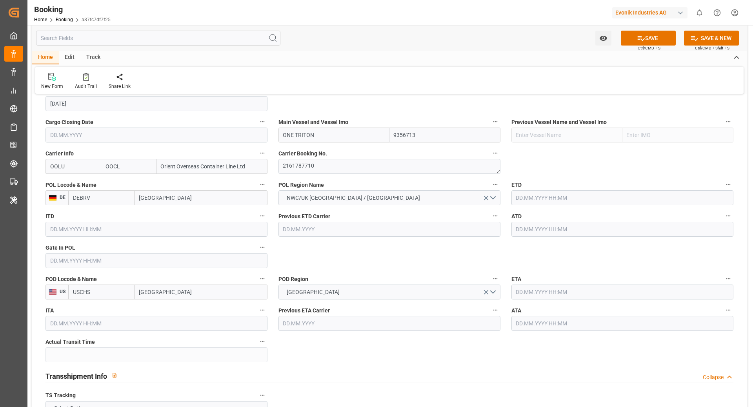
type input "ONE TRITON"
click at [522, 196] on input "text" at bounding box center [623, 197] width 222 height 15
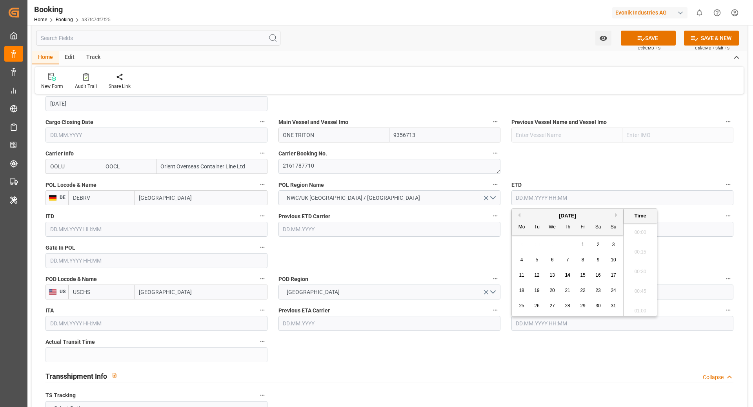
scroll to position [983, 0]
click at [565, 307] on span "28" at bounding box center [567, 305] width 5 height 5
type input "28.08.2025 00:00"
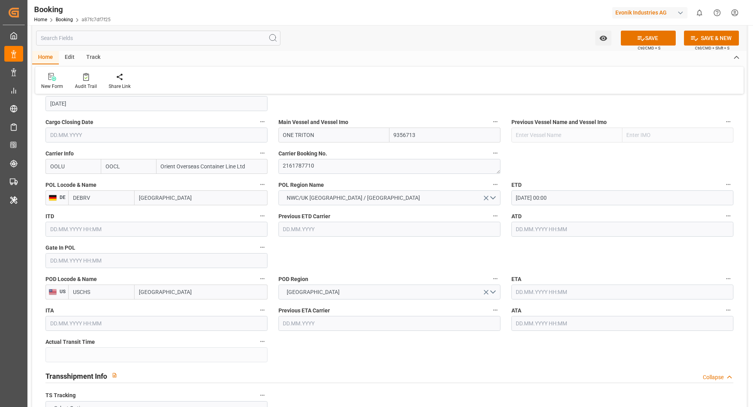
click at [544, 297] on input "text" at bounding box center [623, 291] width 222 height 15
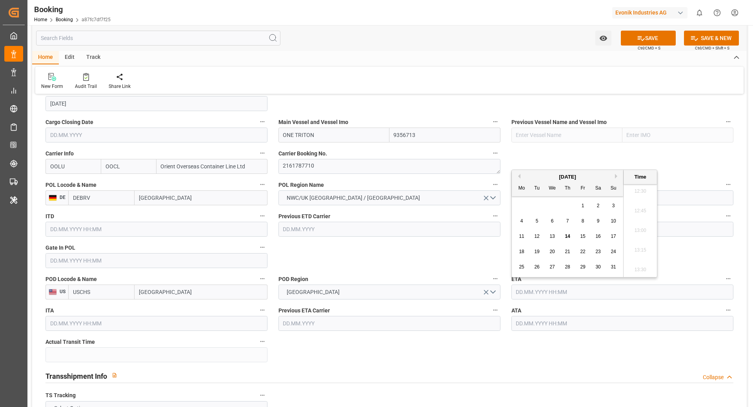
click at [616, 175] on button "Next Month" at bounding box center [617, 176] width 5 height 5
click at [580, 222] on div "12" at bounding box center [583, 221] width 10 height 9
type input "12.09.2025 00:00"
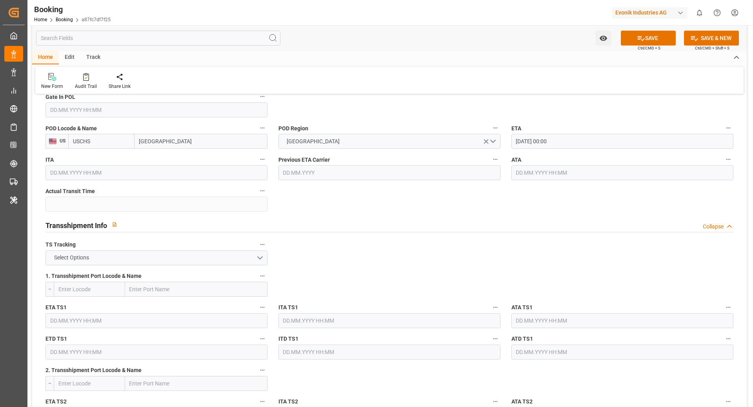
scroll to position [702, 0]
click at [183, 250] on button "Select Options" at bounding box center [157, 257] width 222 height 15
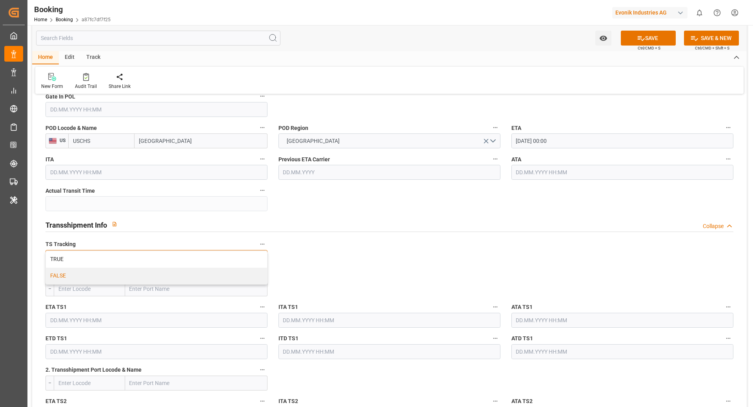
click at [86, 277] on div "FALSE" at bounding box center [156, 276] width 221 height 16
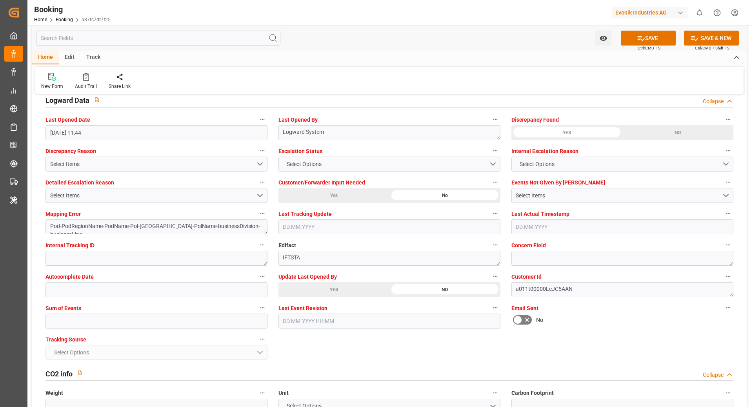
scroll to position [1435, 0]
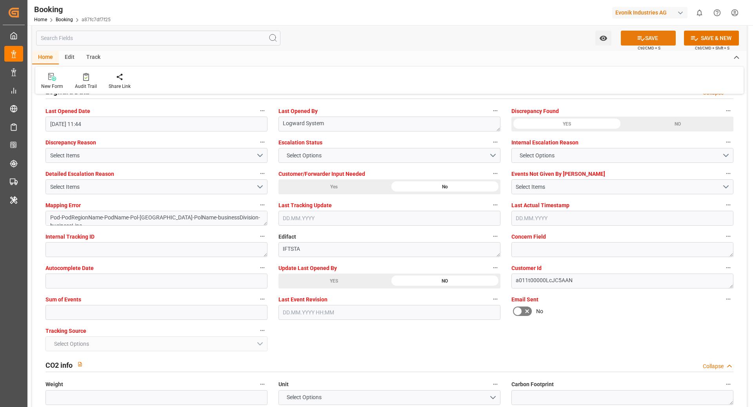
click at [622, 45] on button "SAVE" at bounding box center [648, 38] width 55 height 15
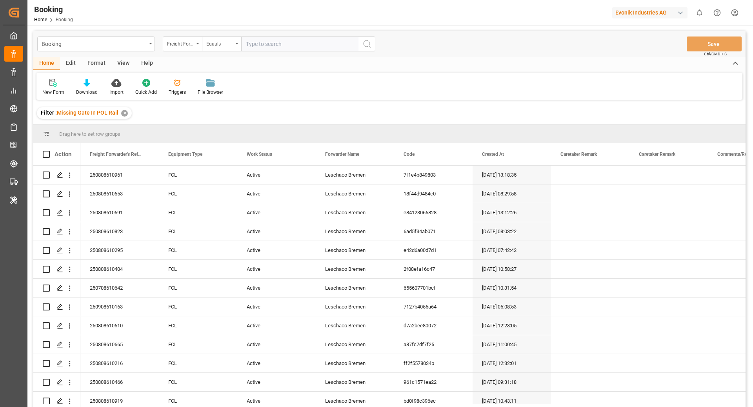
click at [100, 62] on div "Format" at bounding box center [97, 63] width 30 height 13
click at [55, 85] on icon at bounding box center [53, 83] width 7 height 8
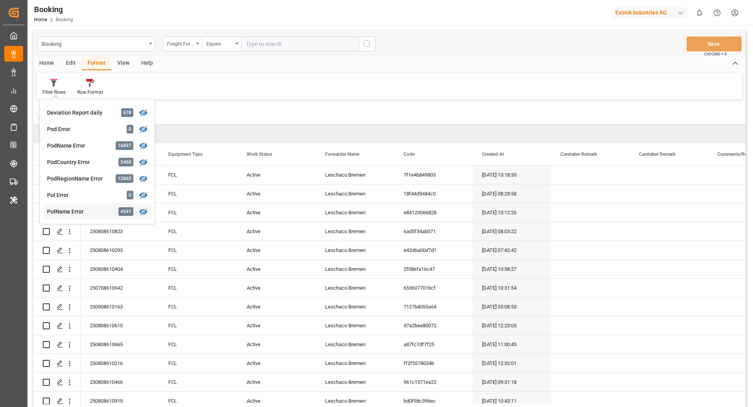
scroll to position [506, 0]
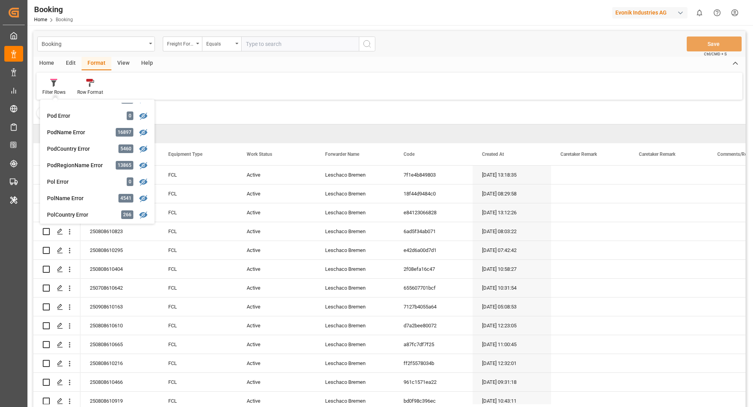
click at [262, 73] on div "Filter Rows GHM Tracking 2421 [PERSON_NAME] 0 Evonik3rdParty 0 Business Line to…" at bounding box center [389, 86] width 706 height 27
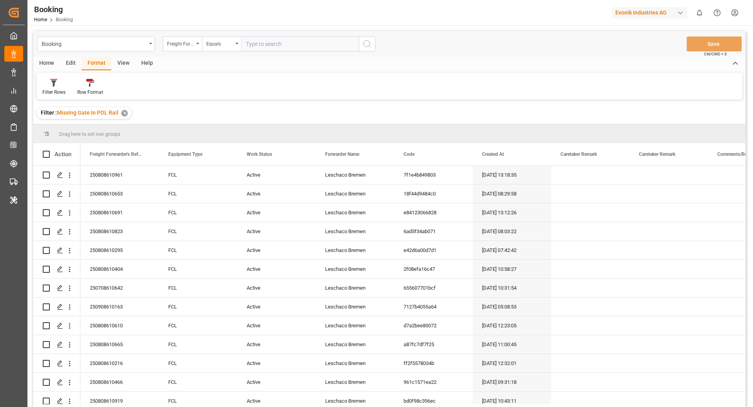
click at [122, 62] on div "View" at bounding box center [123, 63] width 24 height 13
click at [52, 89] on div "Default" at bounding box center [49, 92] width 15 height 7
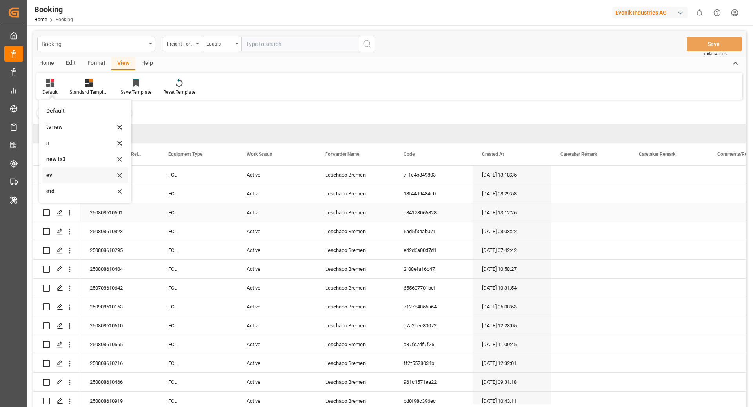
click at [69, 179] on div "ev" at bounding box center [80, 175] width 69 height 8
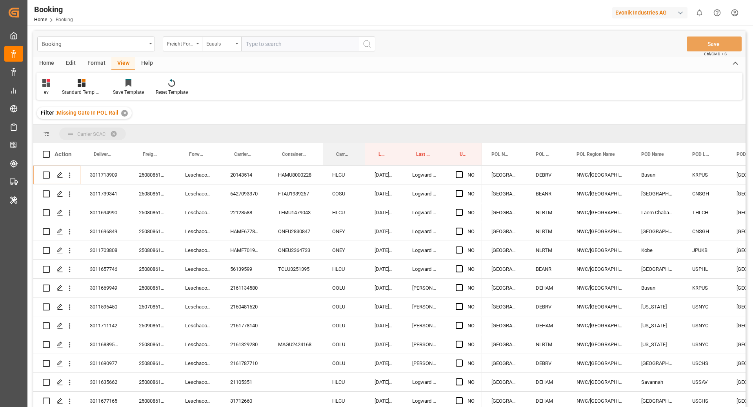
drag, startPoint x: 344, startPoint y: 155, endPoint x: 337, endPoint y: 124, distance: 31.5
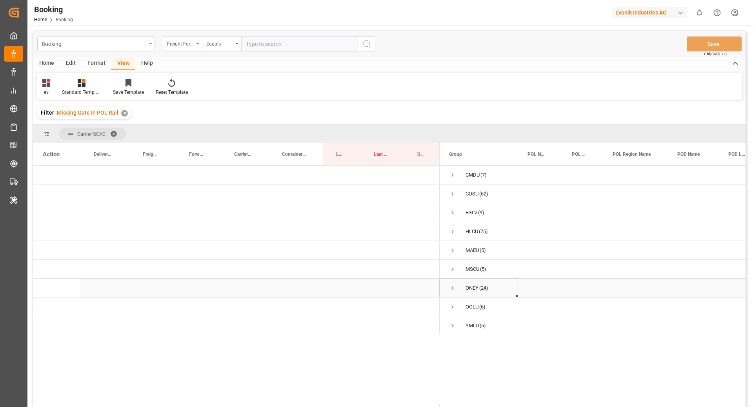
click at [452, 289] on span "Press SPACE to select this row." at bounding box center [452, 287] width 7 height 7
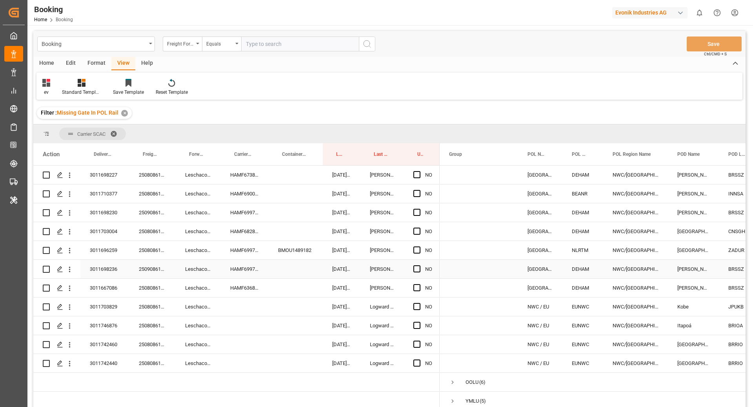
scroll to position [390, 0]
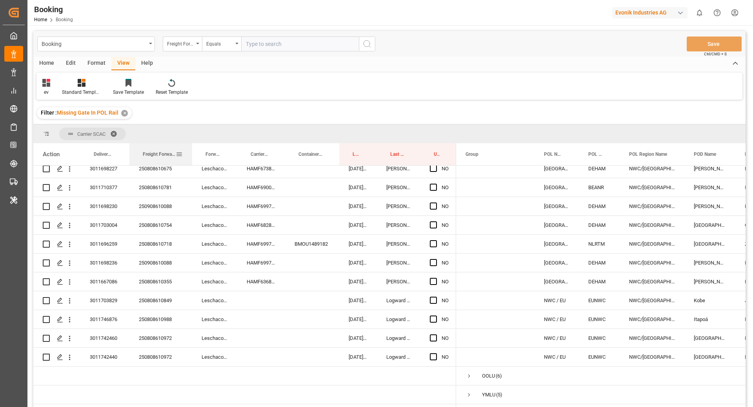
drag, startPoint x: 175, startPoint y: 159, endPoint x: 191, endPoint y: 162, distance: 16.7
click at [191, 162] on div at bounding box center [192, 154] width 3 height 22
click at [149, 291] on div "250808610849" at bounding box center [160, 300] width 63 height 18
click at [73, 297] on icon "open menu" at bounding box center [70, 301] width 8 height 8
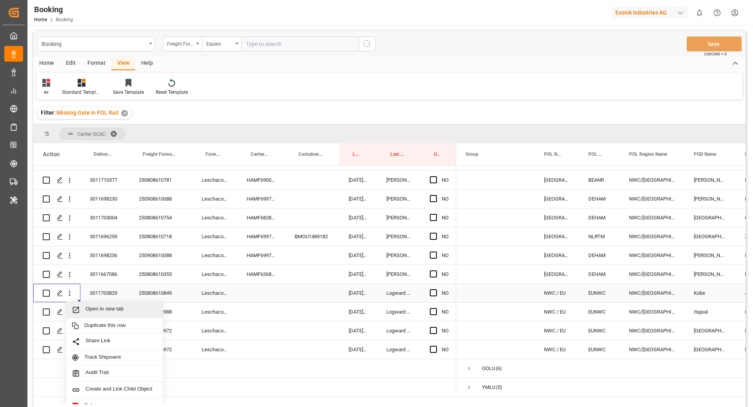
click at [113, 306] on span "Open in new tab" at bounding box center [121, 310] width 71 height 8
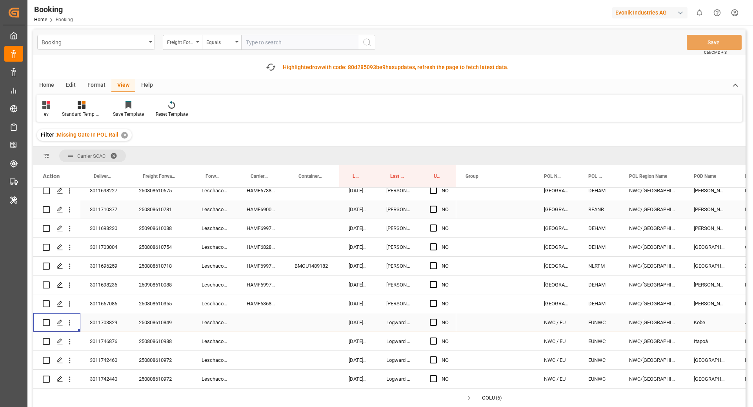
scroll to position [2, 0]
click at [164, 335] on div "250808610988" at bounding box center [160, 341] width 63 height 18
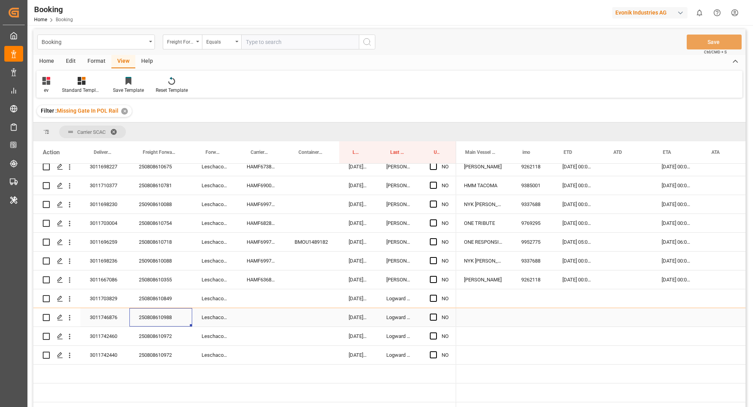
scroll to position [0, 428]
click at [436, 313] on span "Press SPACE to select this row." at bounding box center [433, 316] width 7 height 7
click at [436, 313] on input "Press SPACE to select this row." at bounding box center [436, 313] width 0 height 0
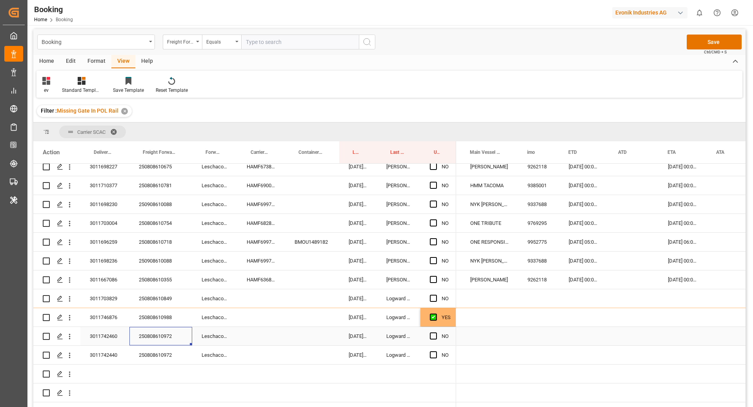
click at [149, 332] on div "250808610972" at bounding box center [160, 336] width 63 height 18
click at [71, 332] on icon "open menu" at bounding box center [70, 336] width 8 height 8
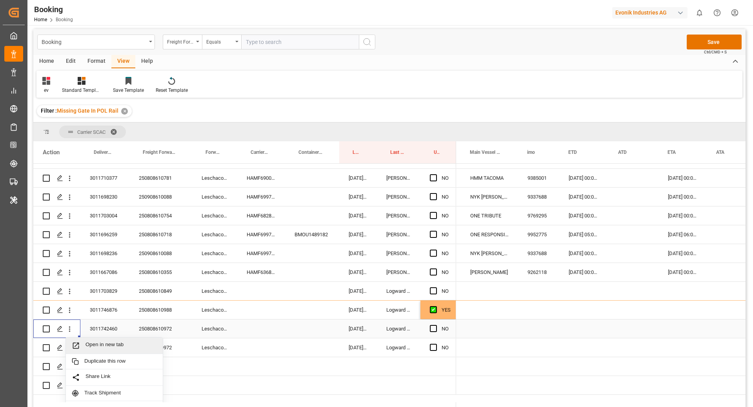
click at [113, 344] on span "Open in new tab" at bounding box center [121, 345] width 71 height 8
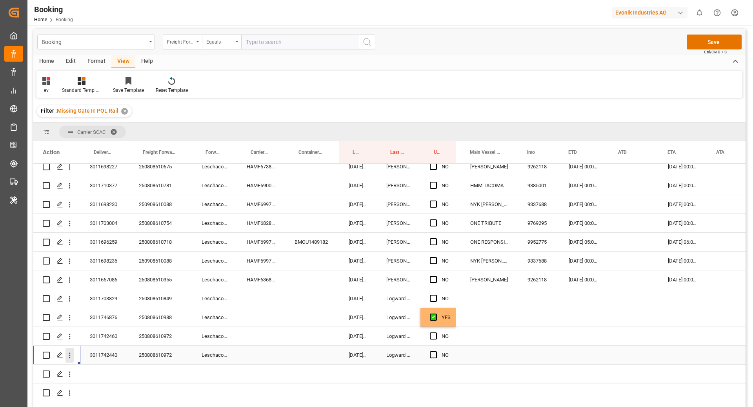
click at [71, 352] on button "open menu" at bounding box center [70, 355] width 8 height 15
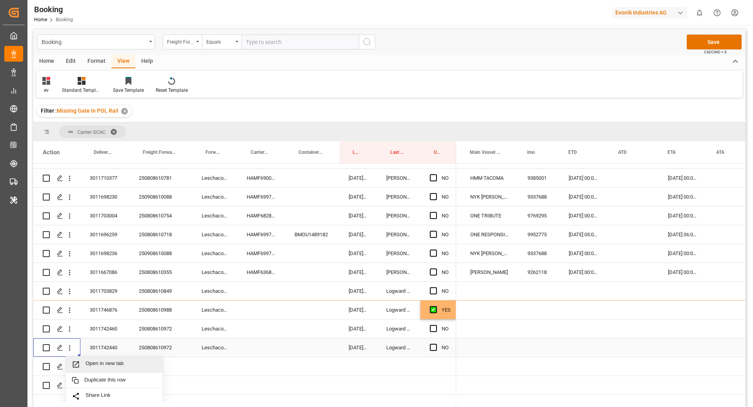
click at [108, 356] on div "Open in new tab" at bounding box center [114, 364] width 97 height 16
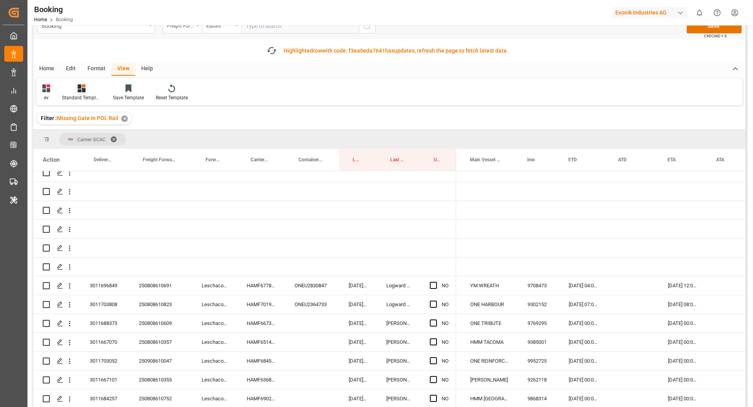
scroll to position [0, 0]
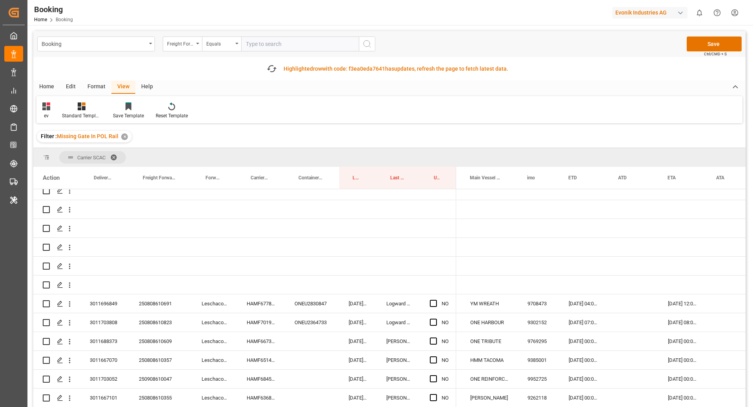
click at [91, 80] on div "Format" at bounding box center [97, 86] width 30 height 13
click at [49, 107] on div at bounding box center [53, 106] width 23 height 8
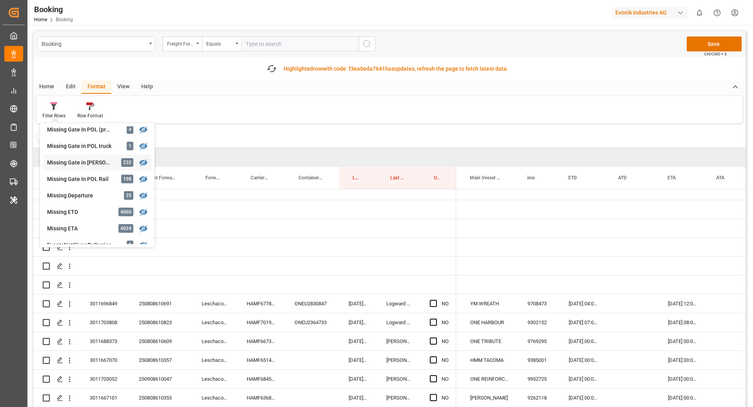
scroll to position [132, 0]
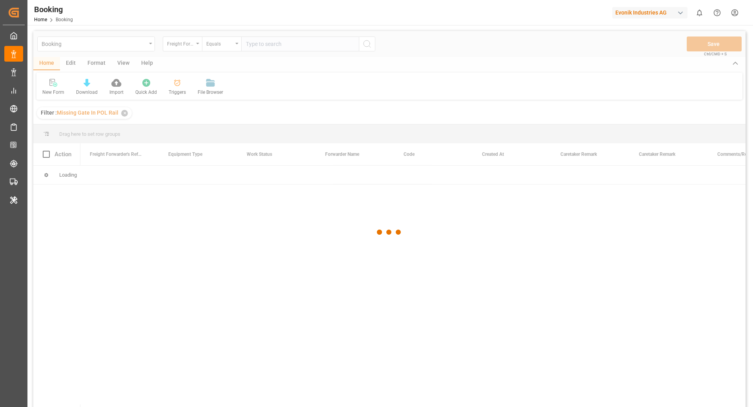
click at [98, 62] on div at bounding box center [389, 232] width 713 height 402
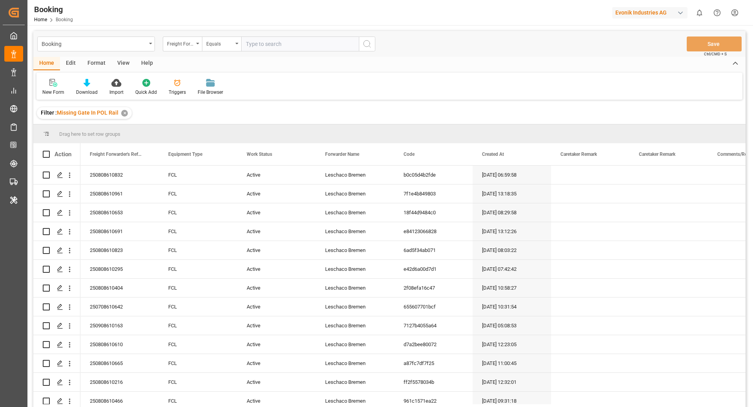
click at [95, 59] on div "Format" at bounding box center [97, 63] width 30 height 13
click at [48, 85] on div at bounding box center [53, 82] width 23 height 8
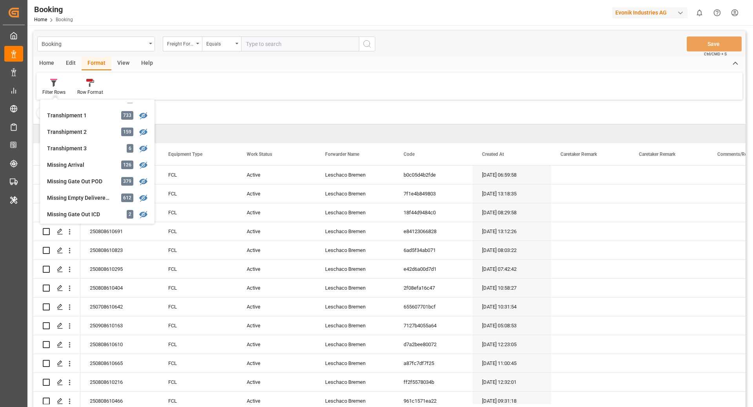
scroll to position [361, 0]
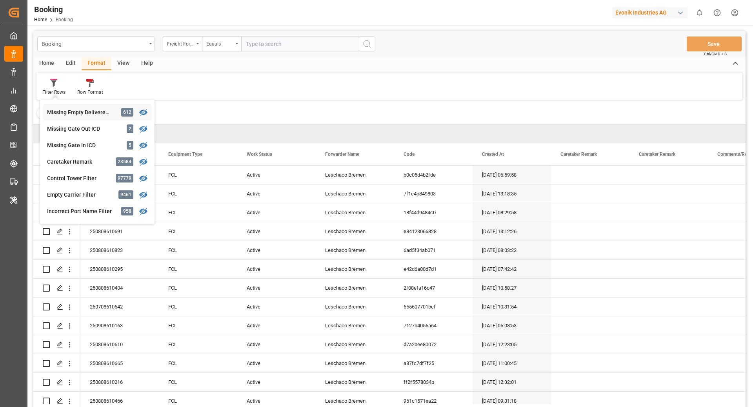
click at [81, 109] on div "Missing Empty Delivered Depot" at bounding box center [81, 112] width 69 height 8
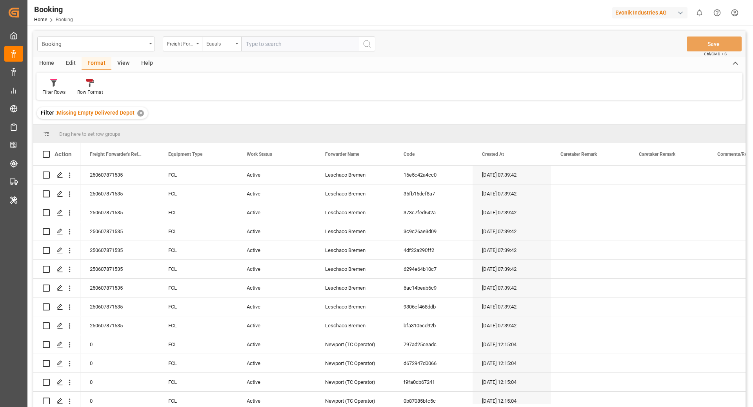
click at [113, 63] on div "View" at bounding box center [123, 63] width 24 height 13
click at [54, 91] on div "Default" at bounding box center [49, 92] width 15 height 7
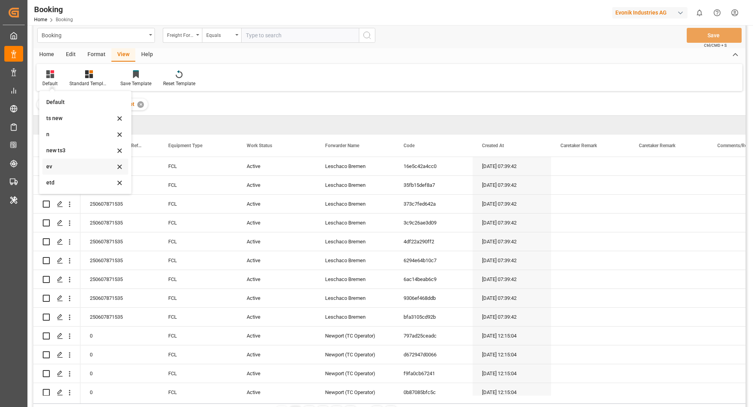
scroll to position [9, 0]
click at [67, 165] on div "ev" at bounding box center [80, 166] width 69 height 8
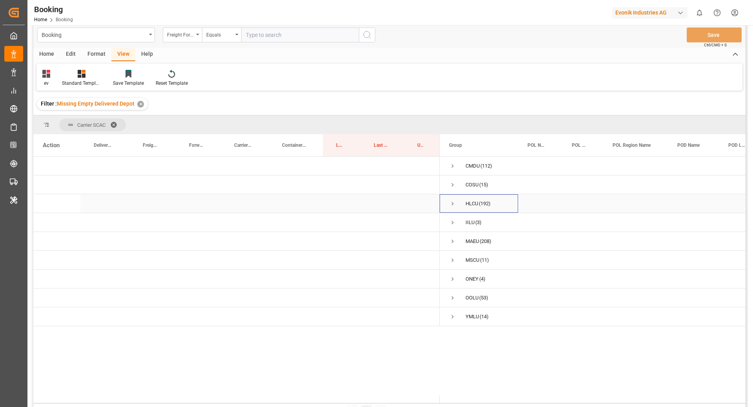
click at [453, 203] on span "Press SPACE to select this row." at bounding box center [452, 203] width 7 height 7
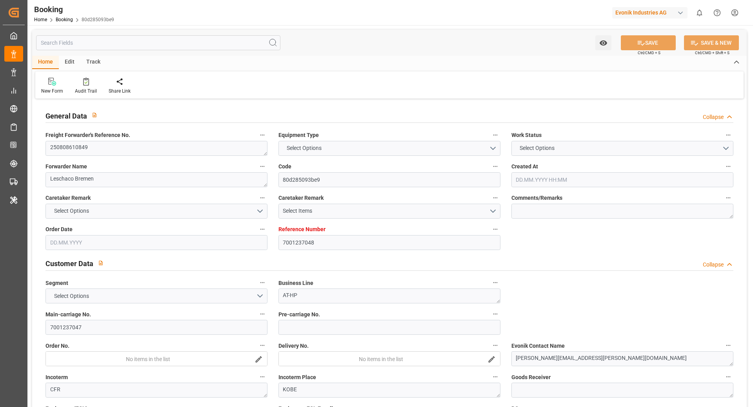
type input "7001237048"
type input "ONE"
type input "Ocean Network Express"
type input "EUNWC"
type input "JPUKB"
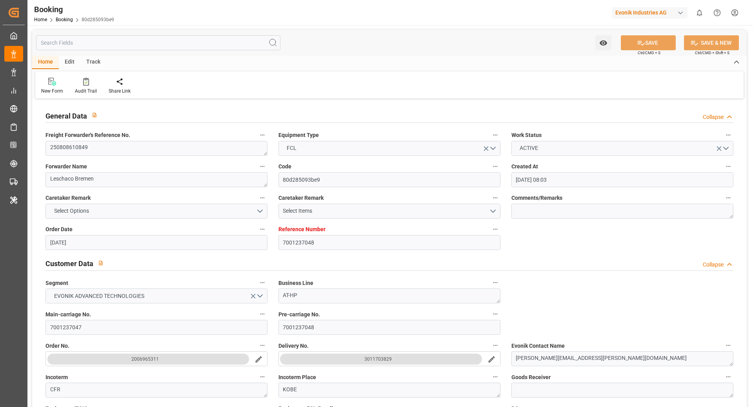
type input "[DATE] 08:03"
type input "[DATE]"
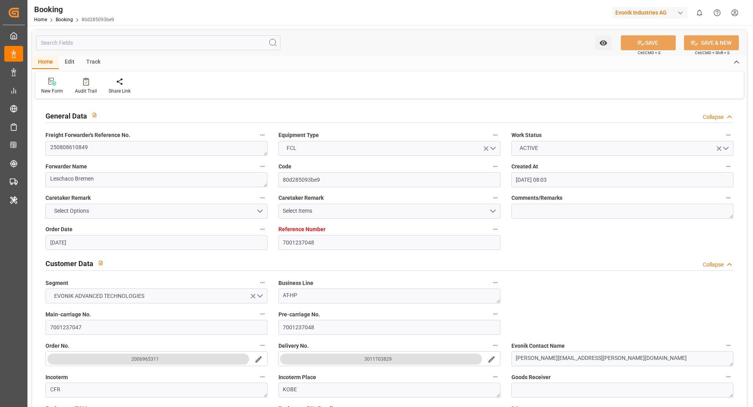
type input "[DATE]"
type input "[DATE] 12:25"
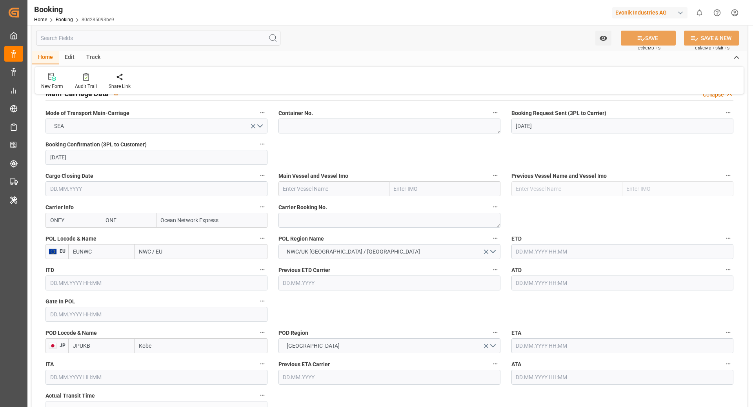
scroll to position [522, 0]
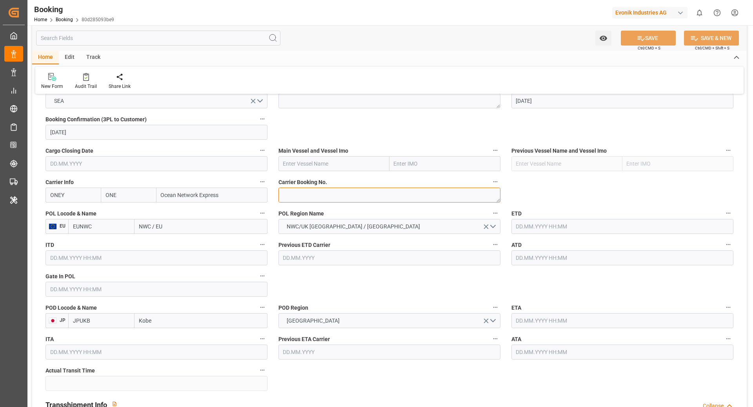
click at [304, 193] on textarea at bounding box center [390, 195] width 222 height 15
click at [176, 226] on input "NWC / EU" at bounding box center [201, 226] width 133 height 15
click at [82, 229] on input "EUNWC" at bounding box center [101, 226] width 66 height 15
type input "NLRTM"
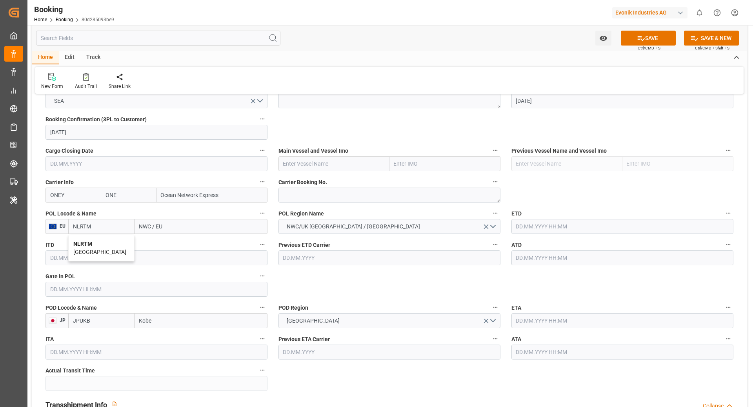
click at [102, 245] on span "NLRTM - Rotterdam" at bounding box center [99, 248] width 53 height 15
type input "Rotterdam"
type input "NLRTM"
click at [333, 168] on input "text" at bounding box center [334, 163] width 111 height 15
paste input "NYK VENUS"
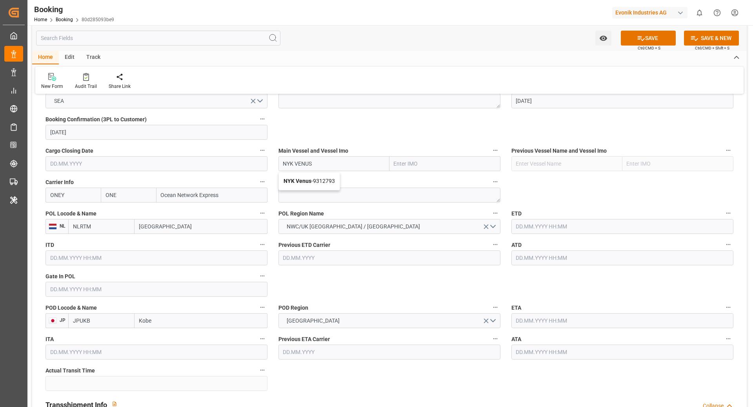
click at [295, 180] on b "NYK Venus" at bounding box center [298, 181] width 28 height 6
type input "NYK Venus"
type input "9312793"
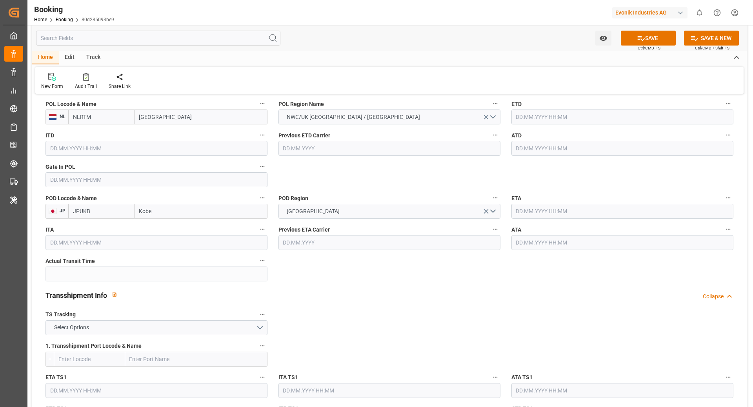
scroll to position [632, 0]
type input "NYK Venus"
click at [549, 109] on input "text" at bounding box center [623, 115] width 222 height 15
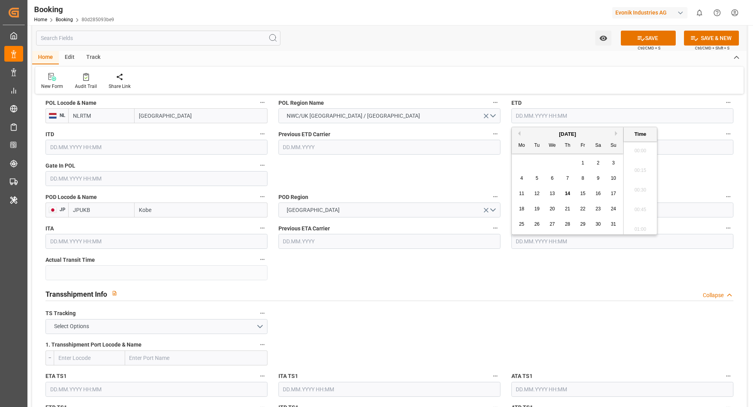
scroll to position [983, 0]
click at [570, 225] on span "28" at bounding box center [567, 223] width 5 height 5
type input "28.08.2025 00:00"
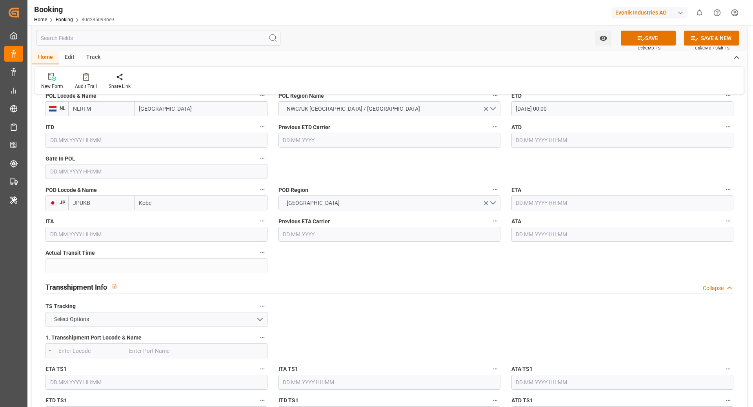
scroll to position [700, 0]
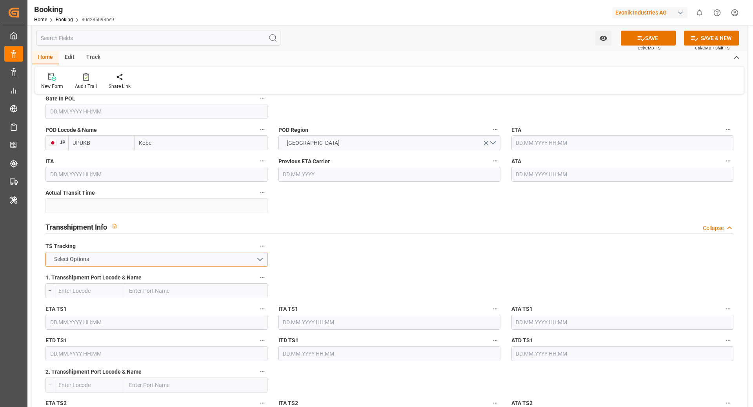
click at [168, 257] on button "Select Options" at bounding box center [157, 259] width 222 height 15
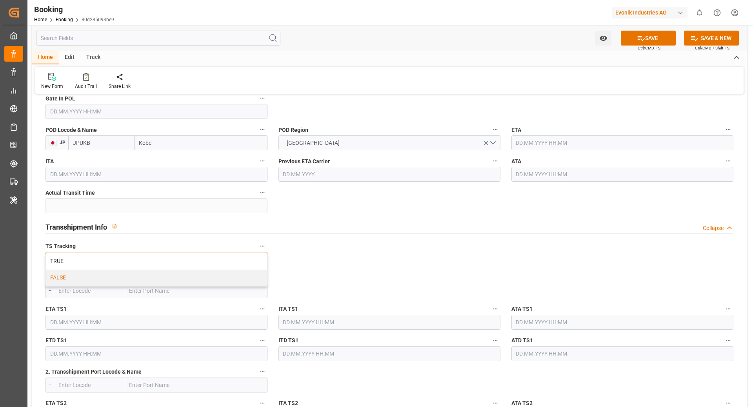
click at [96, 278] on div "FALSE" at bounding box center [156, 278] width 221 height 16
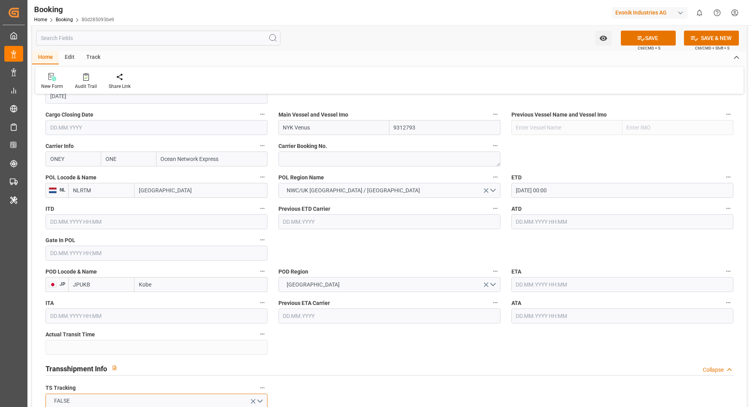
scroll to position [866, 0]
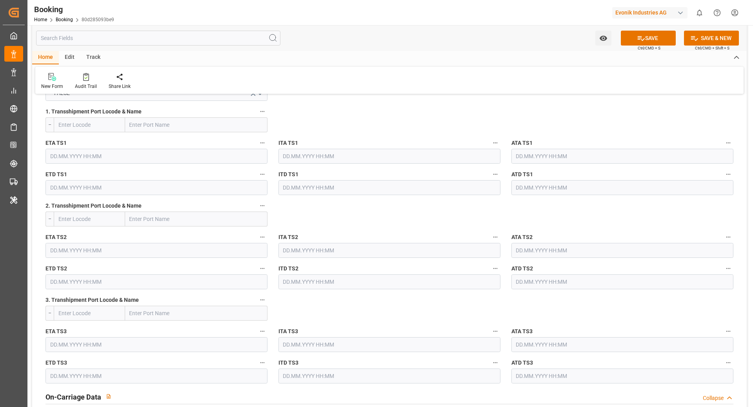
click at [651, 34] on button "SAVE" at bounding box center [648, 38] width 55 height 15
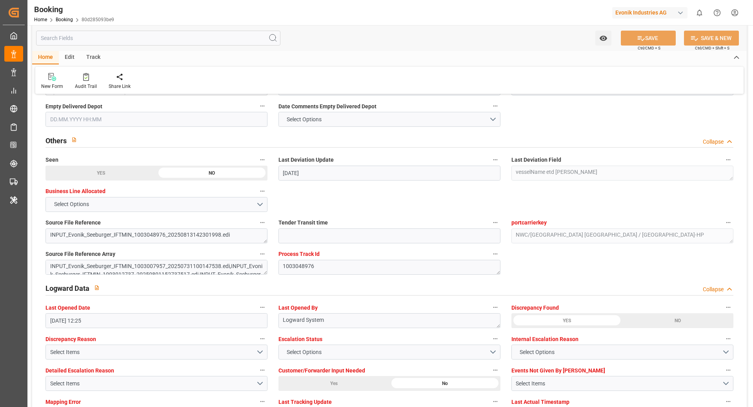
scroll to position [1297, 0]
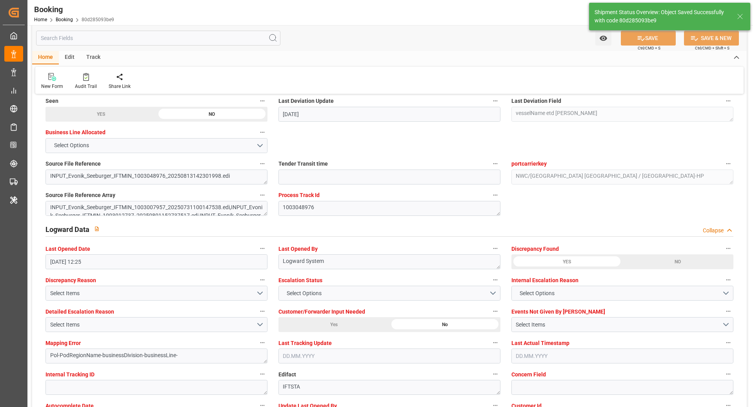
type textarea "[PERSON_NAME]"
type textarea "businessDivision-businessLine-"
type input "28.08.2025 00:00"
type input "14.08.2025 07:41"
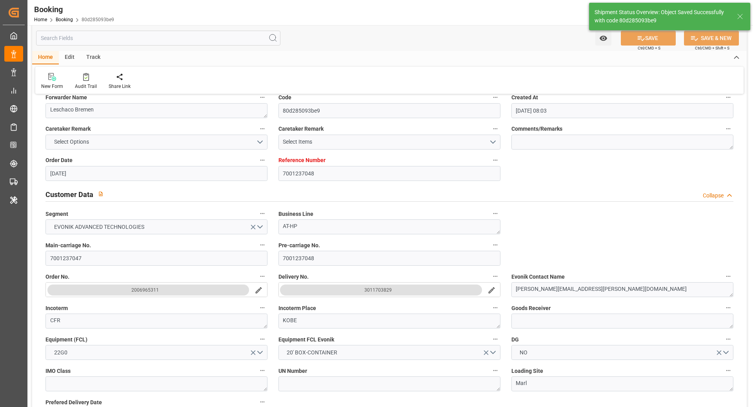
scroll to position [0, 0]
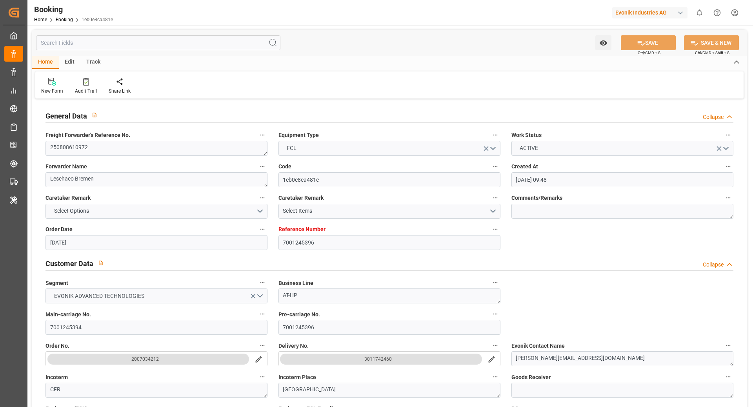
type input "[DATE] 09:48"
type input "[DATE]"
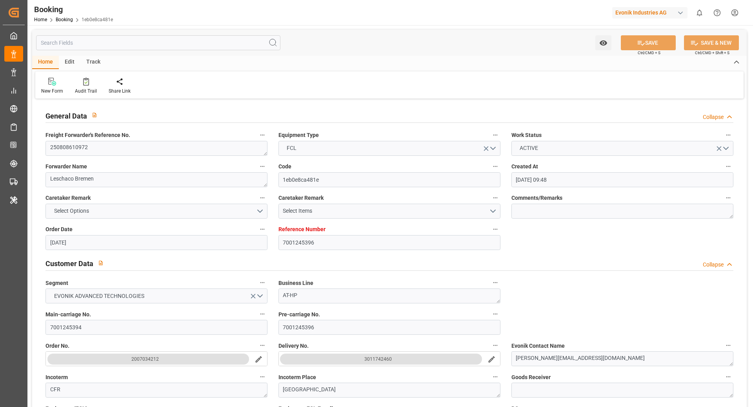
type input "[DATE]"
type input "[DATE] 10:49"
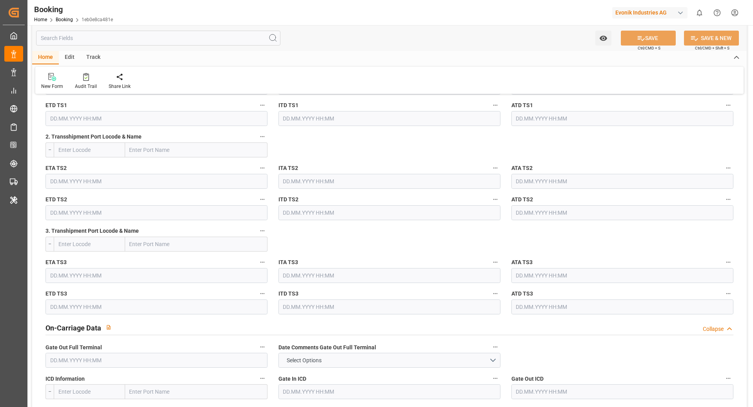
scroll to position [649, 0]
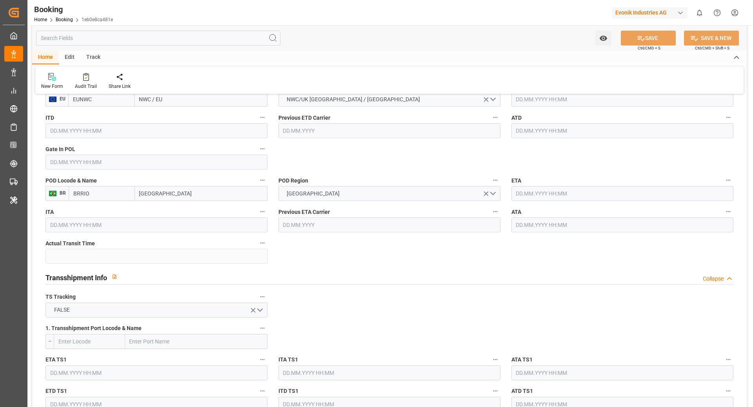
click at [312, 75] on textarea at bounding box center [390, 67] width 222 height 15
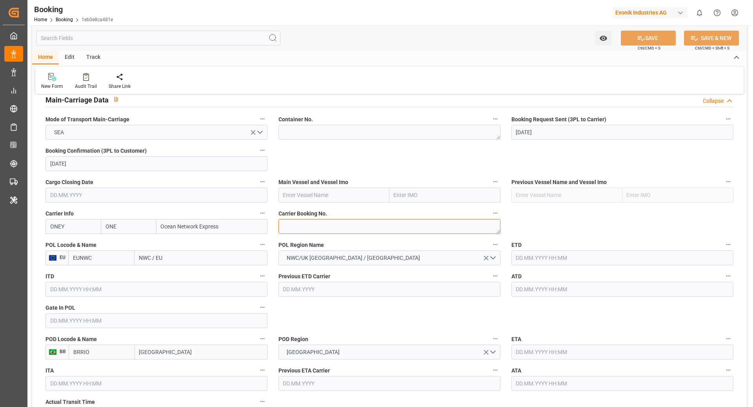
paste textarea "HAMF72514700"
type textarea "HAMF72514700"
click at [327, 192] on input "text" at bounding box center [334, 195] width 111 height 15
paste input "[PERSON_NAME]"
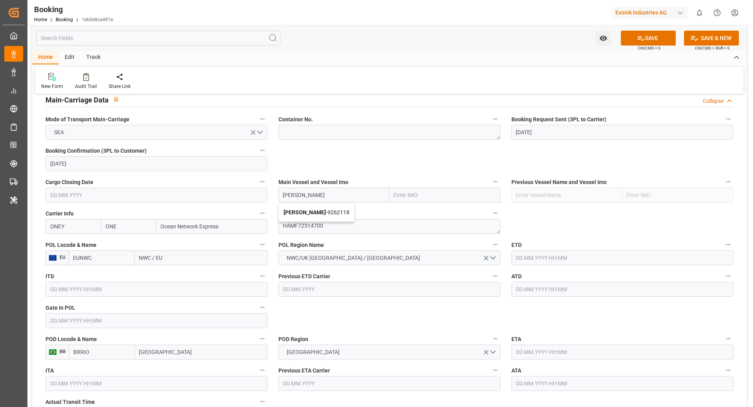
click at [348, 217] on div "[PERSON_NAME] - 9262118" at bounding box center [316, 213] width 75 height 18
type input "[PERSON_NAME]"
type input "9262118"
type input "[PERSON_NAME]"
click at [81, 260] on input "EUNWC" at bounding box center [101, 257] width 66 height 15
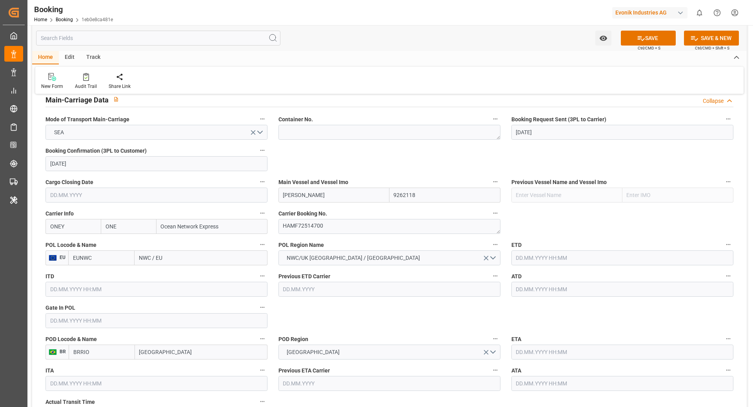
click at [81, 260] on input "EUNWC" at bounding box center [101, 257] width 66 height 15
type input "BEANR"
click at [103, 275] on span "BEANR - [GEOGRAPHIC_DATA]" at bounding box center [99, 279] width 53 height 15
type input "[GEOGRAPHIC_DATA]"
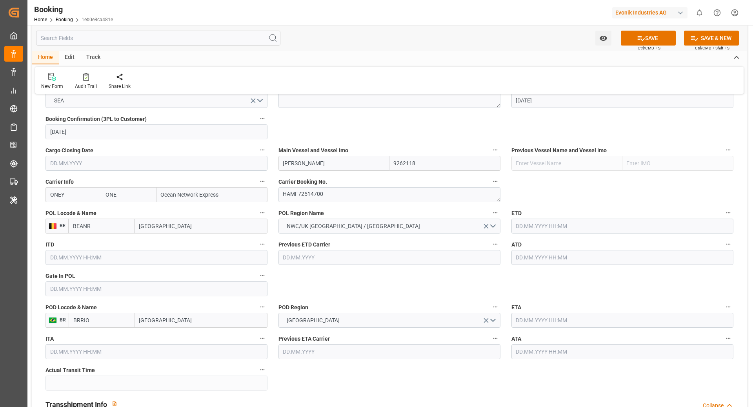
scroll to position [535, 0]
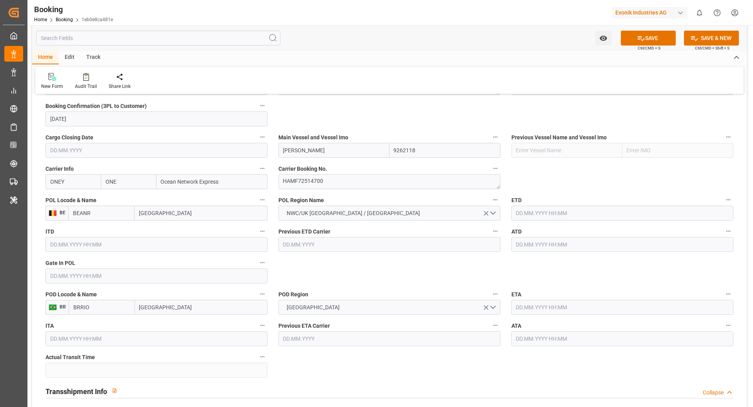
type input "BEANR"
click at [582, 219] on input "text" at bounding box center [623, 213] width 222 height 15
click at [612, 321] on span "31" at bounding box center [613, 320] width 5 height 5
type input "[DATE] 00:00"
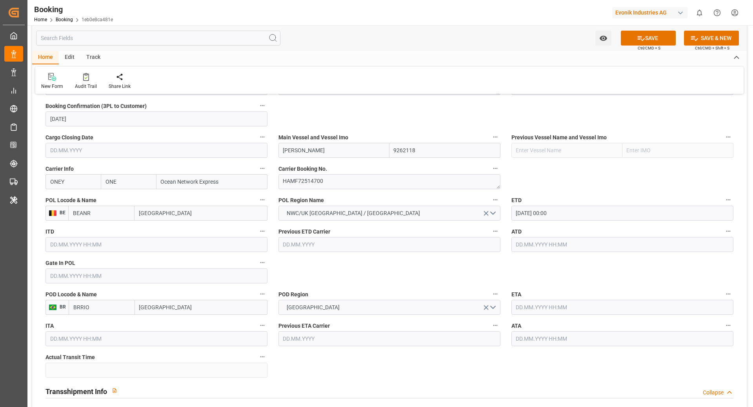
click at [547, 307] on input "text" at bounding box center [623, 307] width 222 height 15
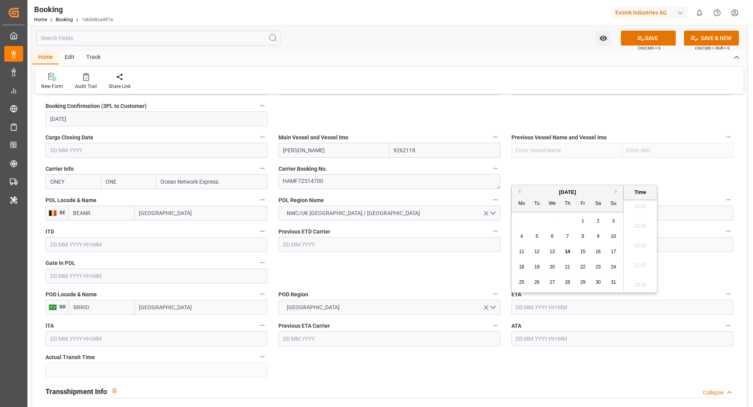
click at [614, 191] on div "[DATE]" at bounding box center [567, 192] width 111 height 8
click at [615, 192] on button "Next Month" at bounding box center [617, 191] width 5 height 5
click at [555, 235] on span "10" at bounding box center [552, 235] width 5 height 5
type input "[DATE] 00:00"
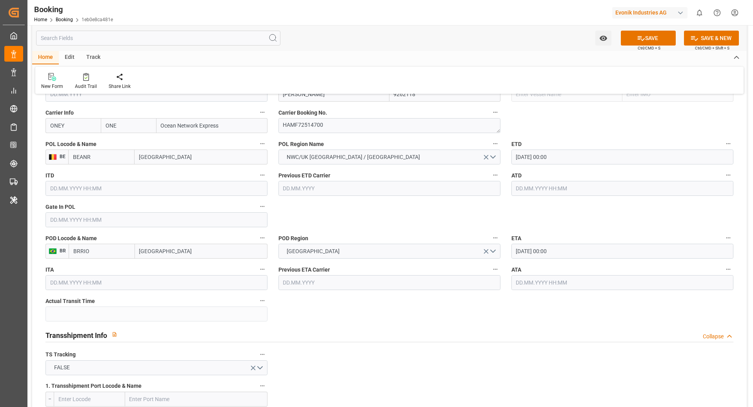
scroll to position [596, 0]
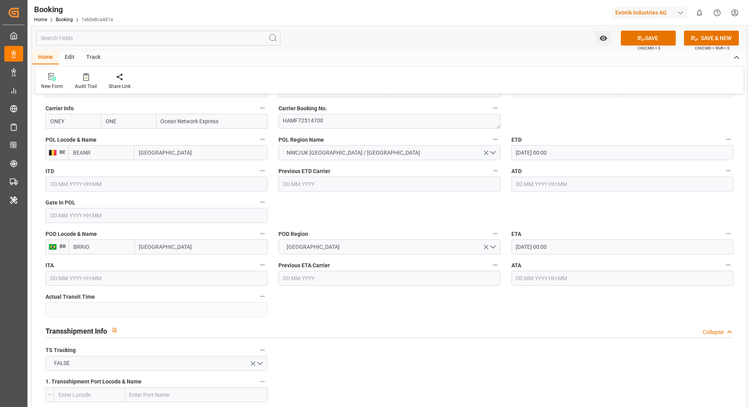
drag, startPoint x: 652, startPoint y: 40, endPoint x: 407, endPoint y: 3, distance: 247.7
click at [652, 40] on button "SAVE" at bounding box center [648, 38] width 55 height 15
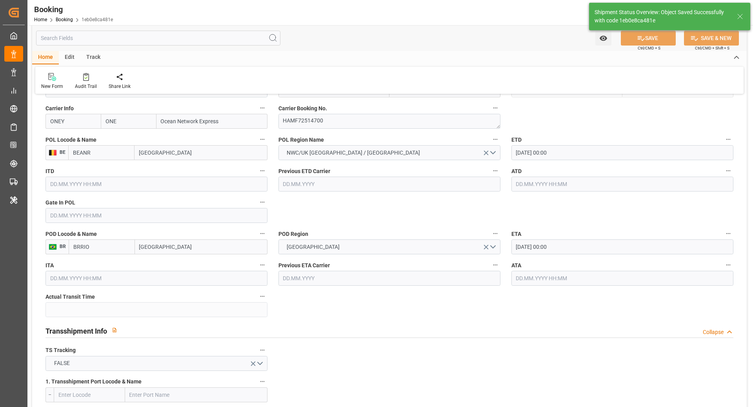
type textarea "[PERSON_NAME]"
type textarea "businessDivision-businessLine-"
type input "[DATE] 00:00"
type input "[DATE] 07:42"
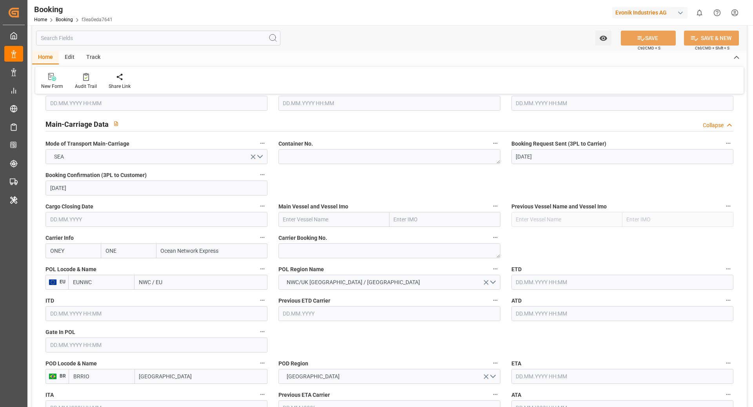
scroll to position [477, 0]
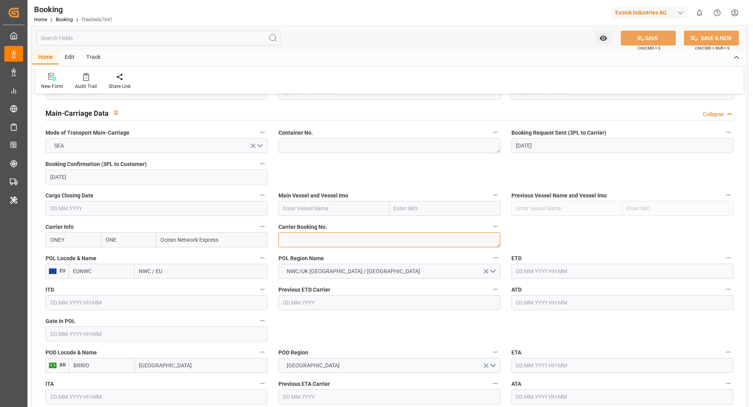
click at [310, 246] on textarea at bounding box center [390, 239] width 222 height 15
paste textarea "HAMF72514700"
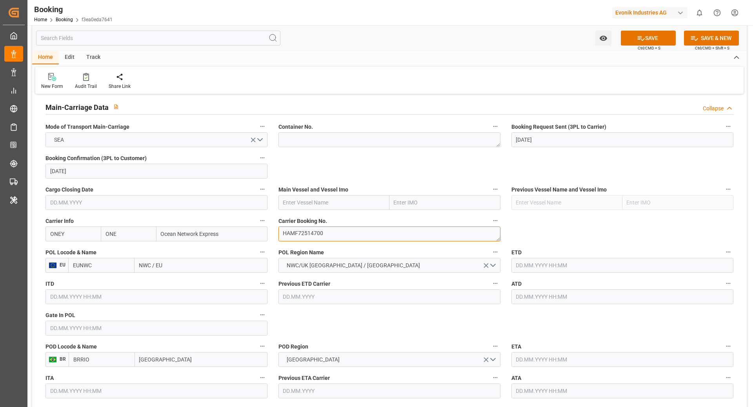
scroll to position [497, 0]
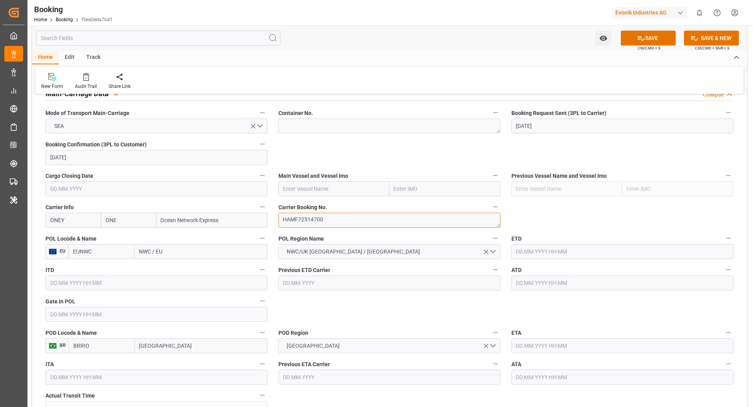
type textarea "HAMF72514700"
click at [322, 181] on input "text" at bounding box center [334, 188] width 111 height 15
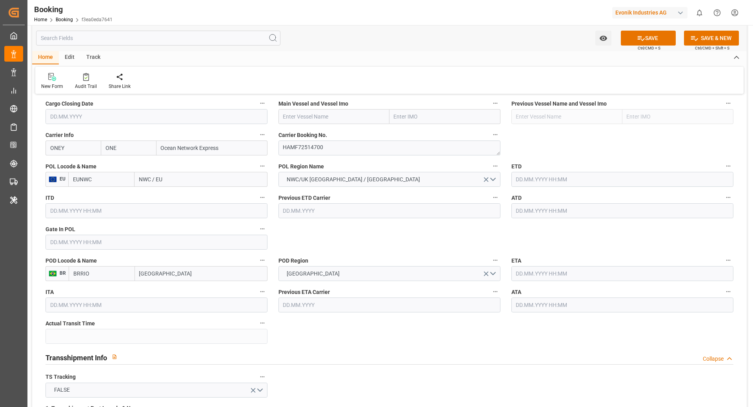
paste input "[PERSON_NAME]"
click at [298, 131] on b "[PERSON_NAME]" at bounding box center [305, 134] width 42 height 6
type input "[PERSON_NAME]"
type input "9262118"
type input "[PERSON_NAME]"
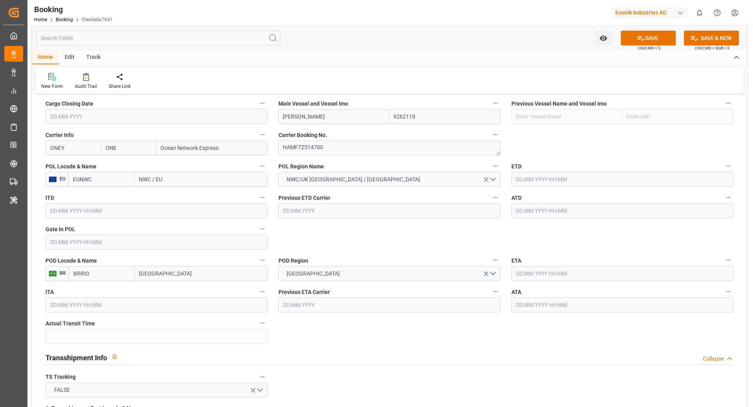
click at [86, 181] on input "EUNWC" at bounding box center [101, 179] width 66 height 15
type input "BEANR"
click at [110, 194] on span "BEANR - [GEOGRAPHIC_DATA]" at bounding box center [99, 200] width 53 height 15
type input "[GEOGRAPHIC_DATA]"
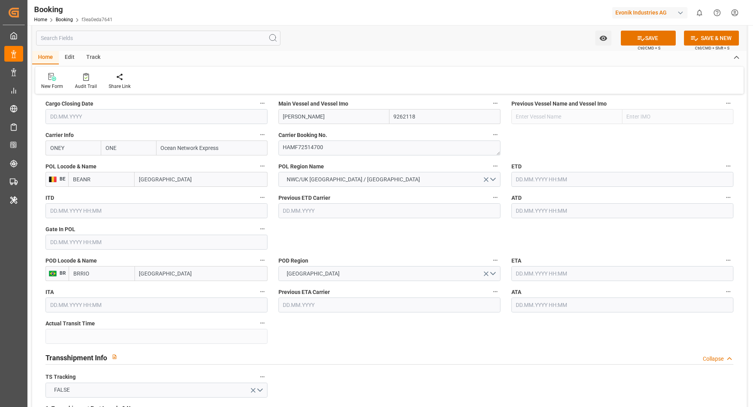
type input "BEANR"
click at [561, 180] on input "text" at bounding box center [623, 179] width 222 height 15
click at [616, 285] on div "31" at bounding box center [614, 287] width 10 height 9
type input "[DATE] 00:00"
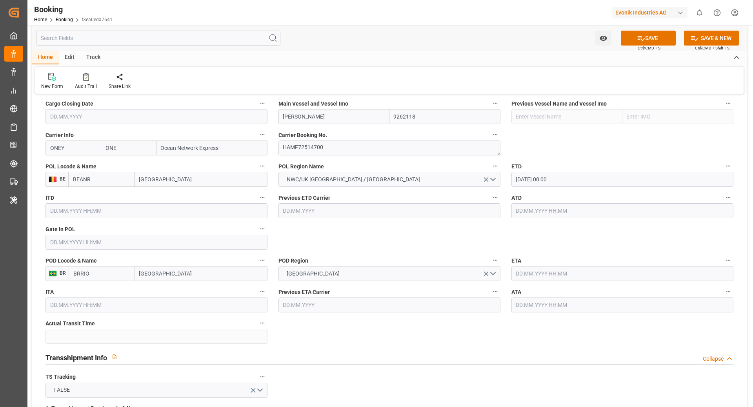
click at [530, 278] on input "text" at bounding box center [623, 273] width 222 height 15
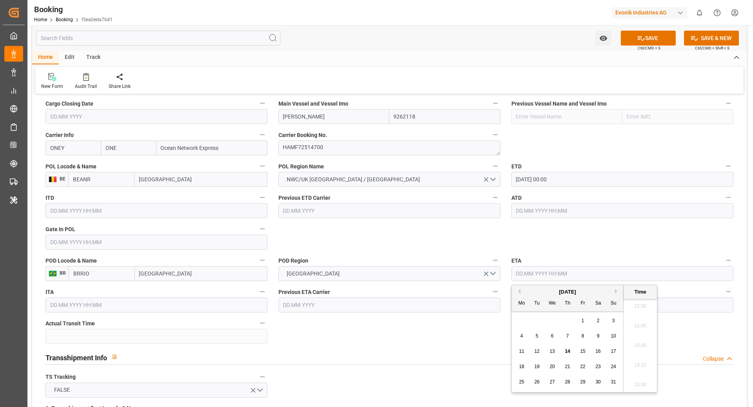
click at [615, 290] on button "Next Month" at bounding box center [617, 291] width 5 height 5
click at [552, 337] on span "10" at bounding box center [552, 335] width 5 height 5
type input "[DATE] 00:00"
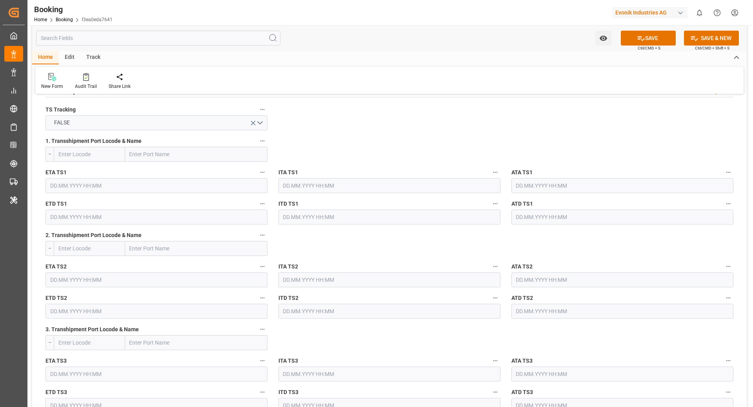
scroll to position [956, 0]
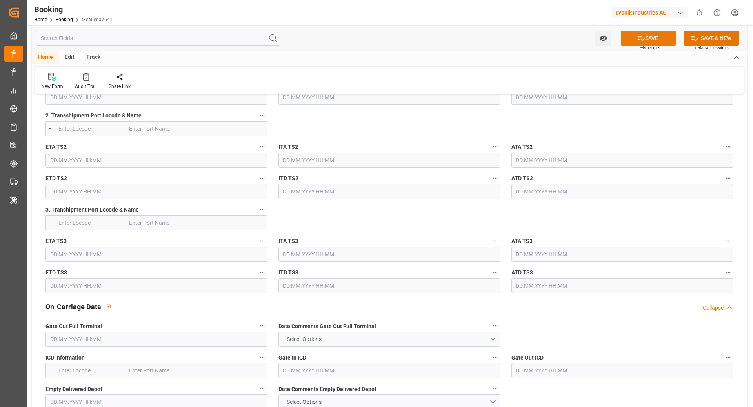
click at [622, 37] on button "SAVE" at bounding box center [648, 38] width 55 height 15
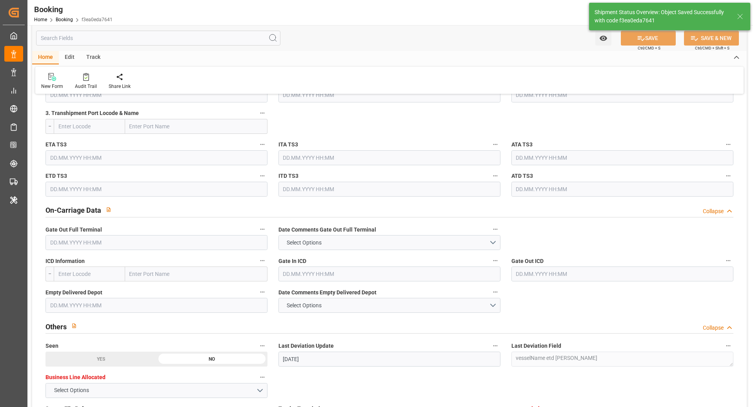
type textarea "[PERSON_NAME]"
type textarea "businessDivision-businessLine-"
type input "[DATE] 00:00"
type input "[DATE] 07:43"
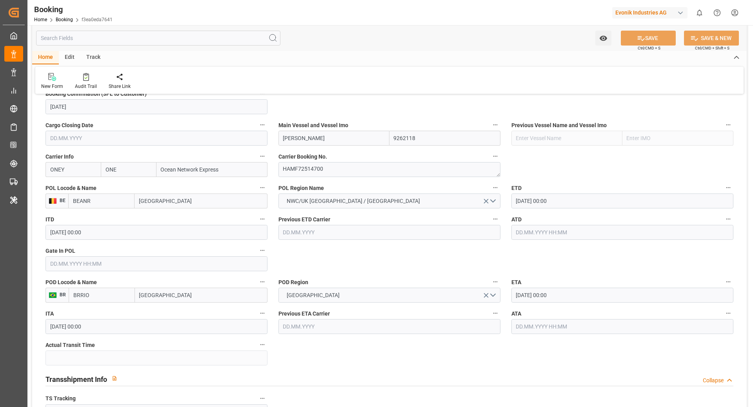
scroll to position [367, 0]
